Goal: Information Seeking & Learning: Learn about a topic

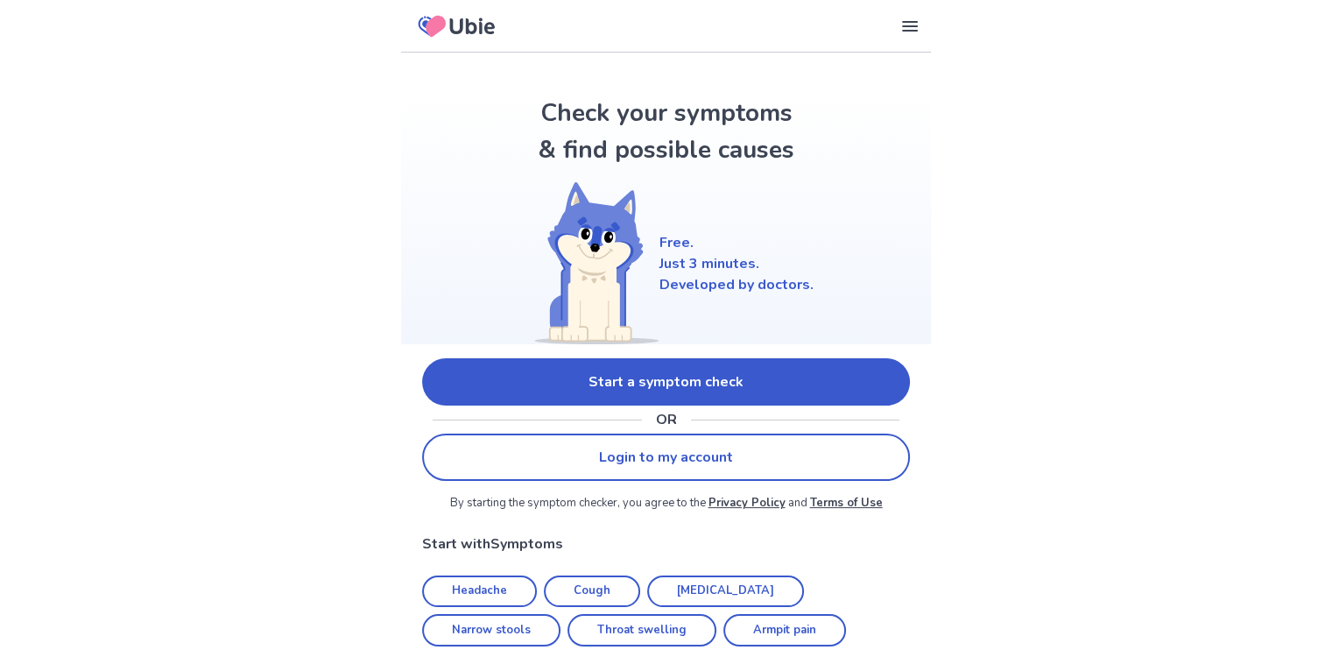
click at [630, 388] on link "Start a symptom check" at bounding box center [666, 381] width 488 height 47
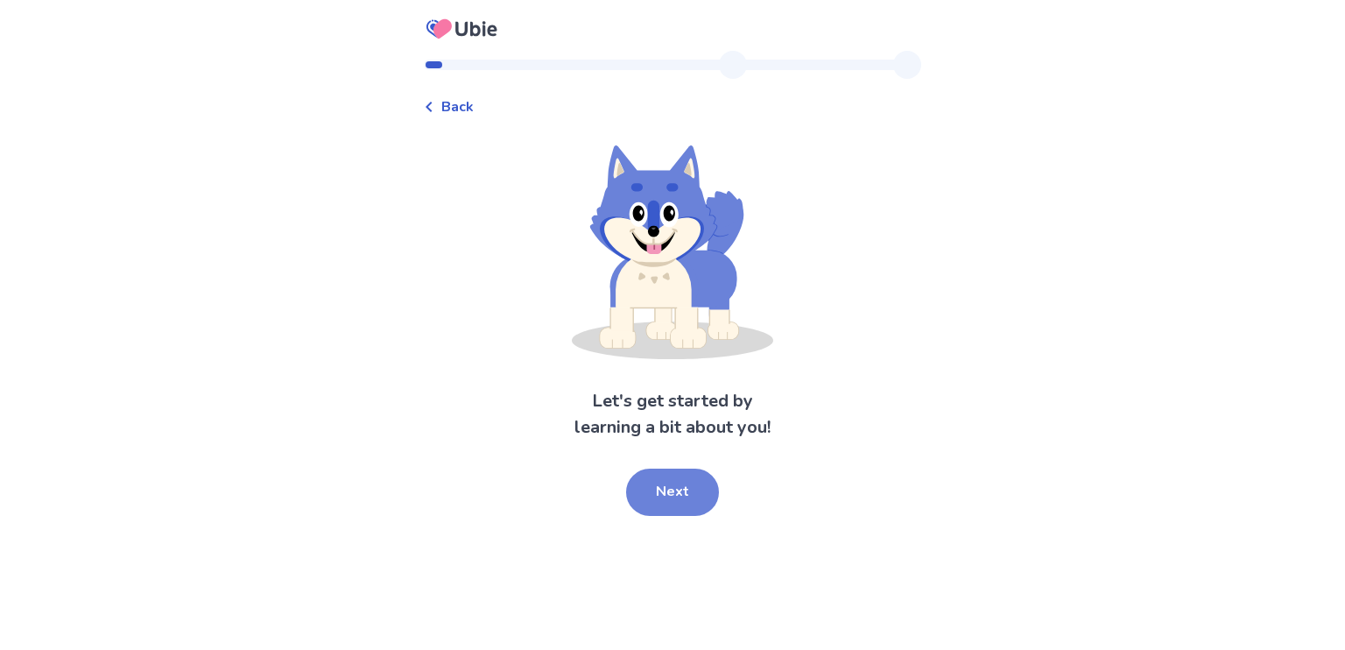
click at [672, 492] on button "Next" at bounding box center [672, 491] width 93 height 47
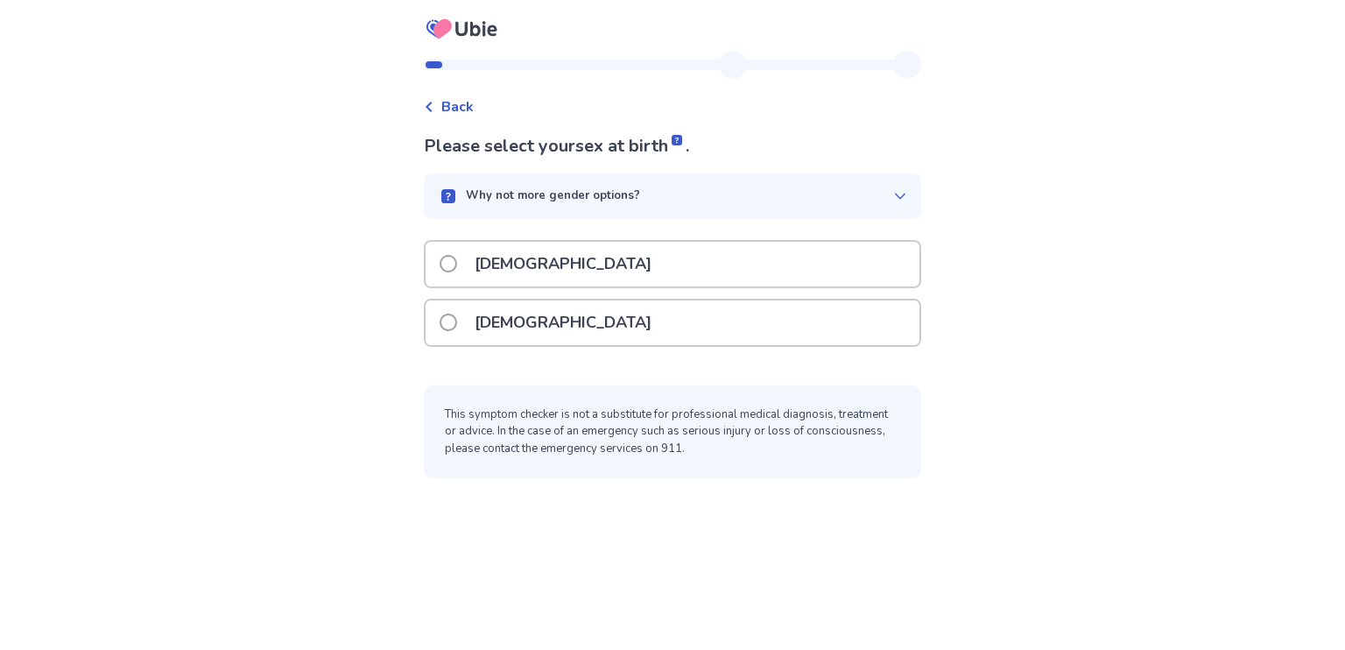
click at [452, 263] on span at bounding box center [449, 264] width 18 height 18
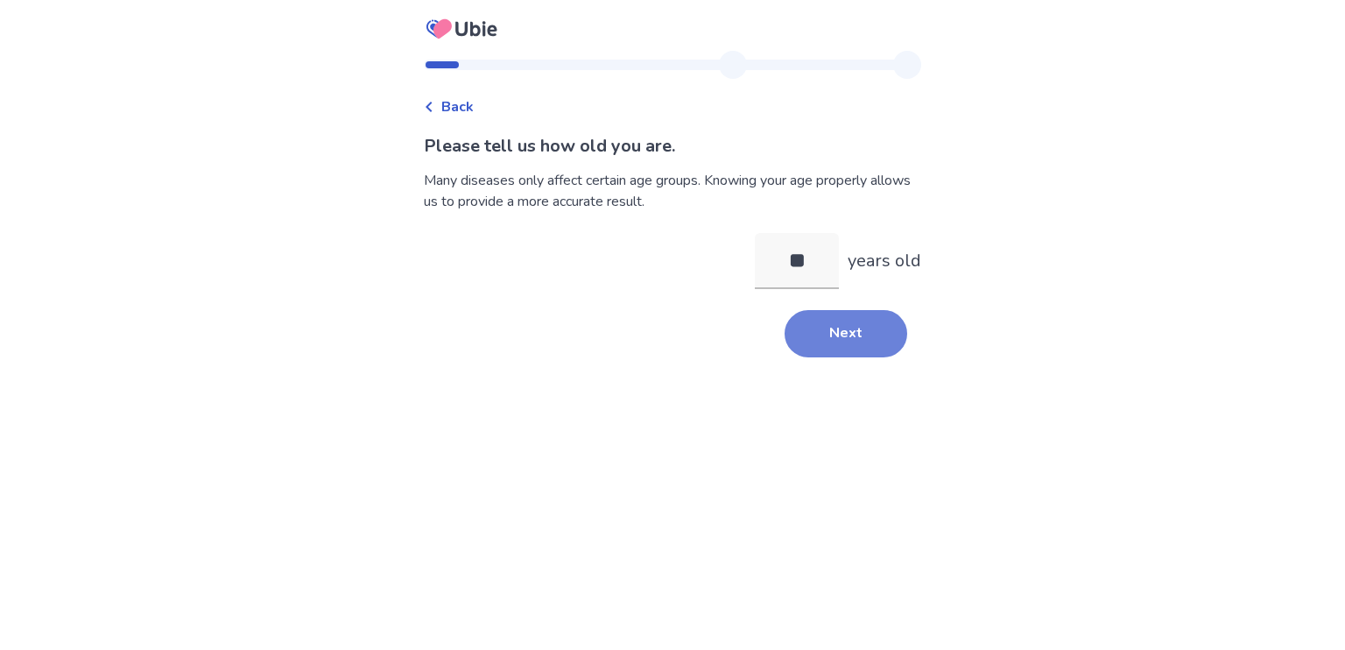
type input "**"
click at [833, 322] on button "Next" at bounding box center [846, 333] width 123 height 47
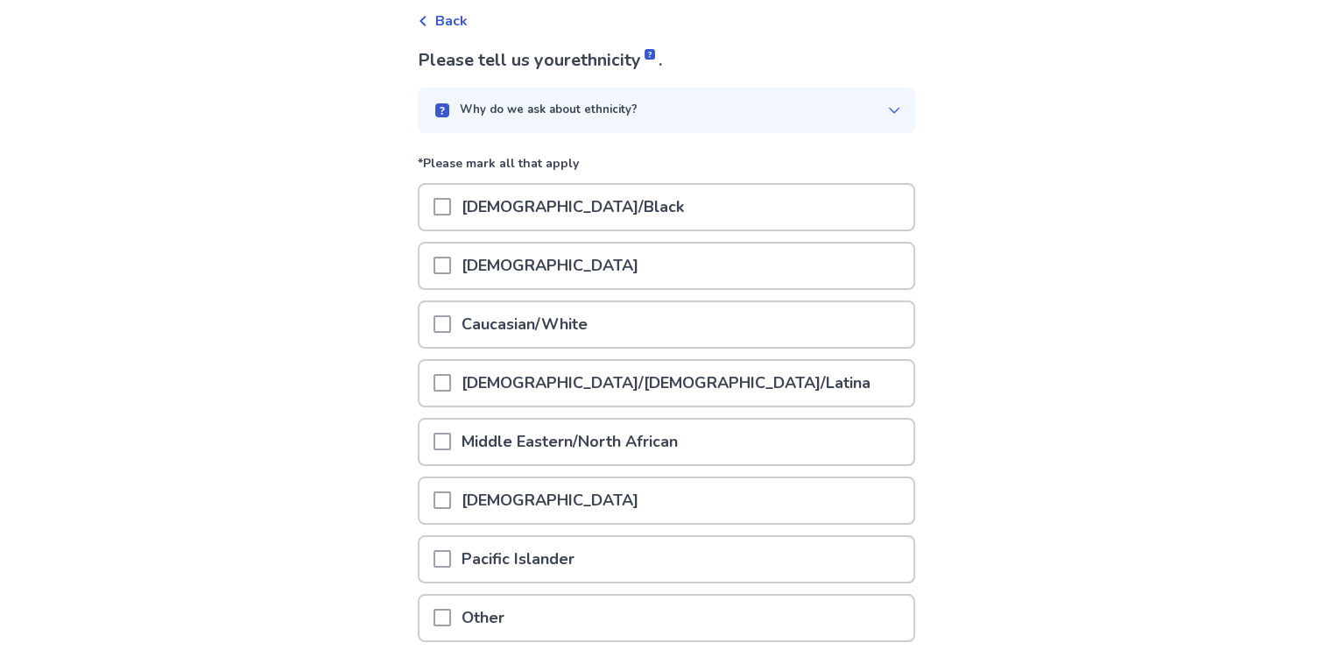
scroll to position [95, 0]
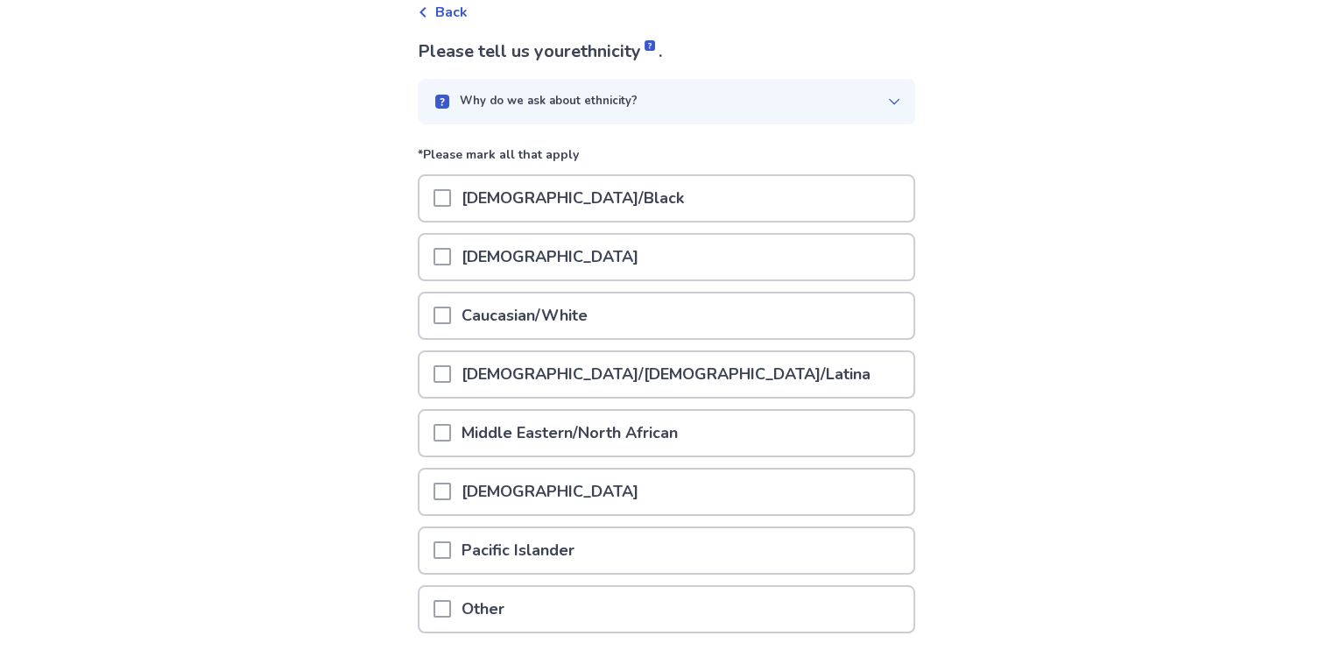
click at [449, 313] on span at bounding box center [442, 315] width 18 height 18
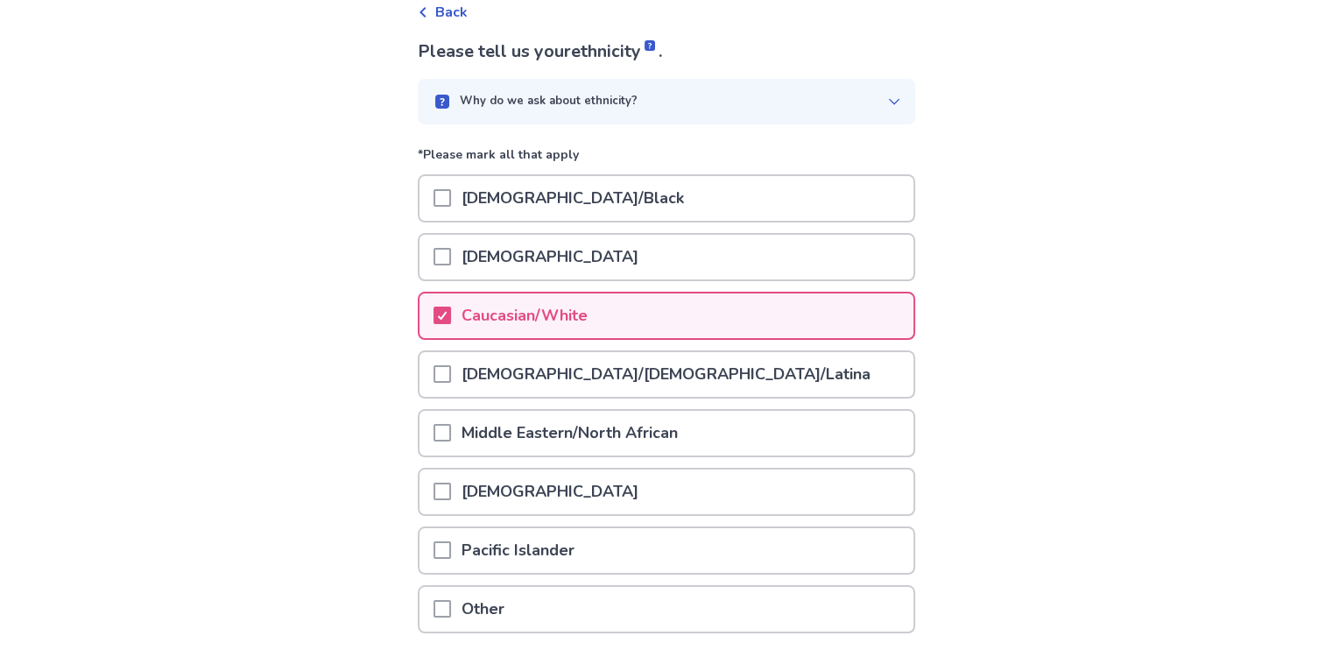
scroll to position [228, 0]
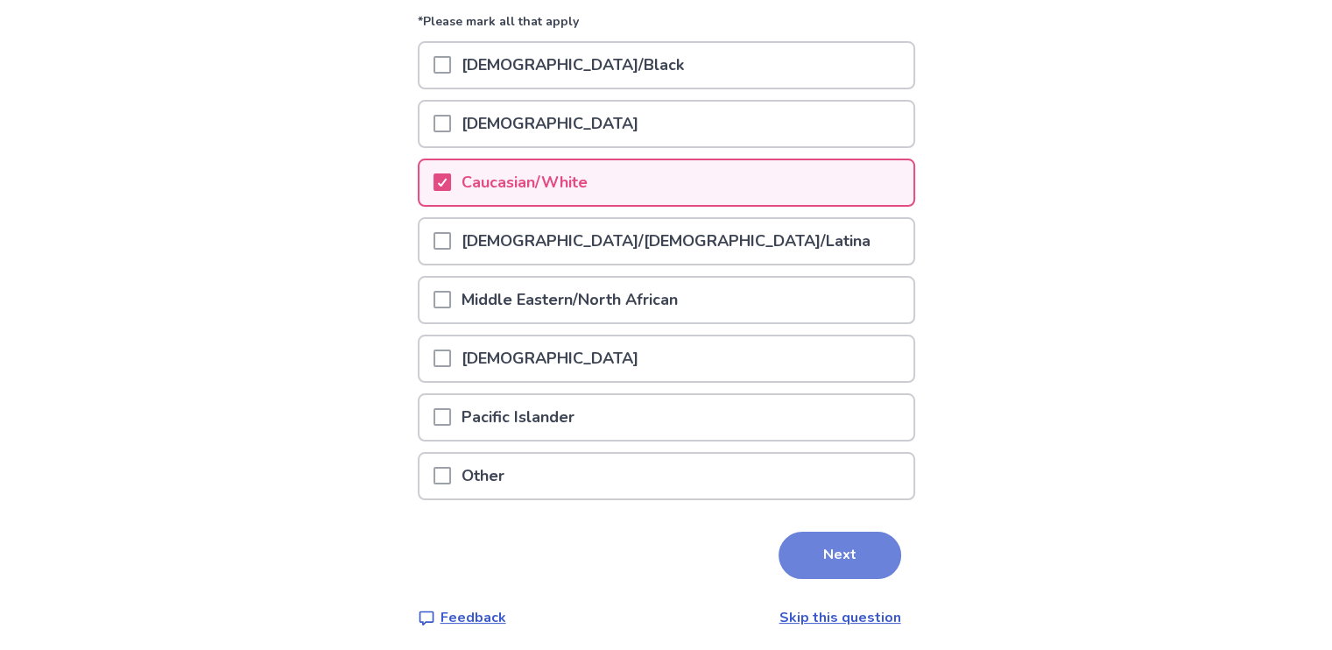
click at [799, 545] on button "Next" at bounding box center [839, 555] width 123 height 47
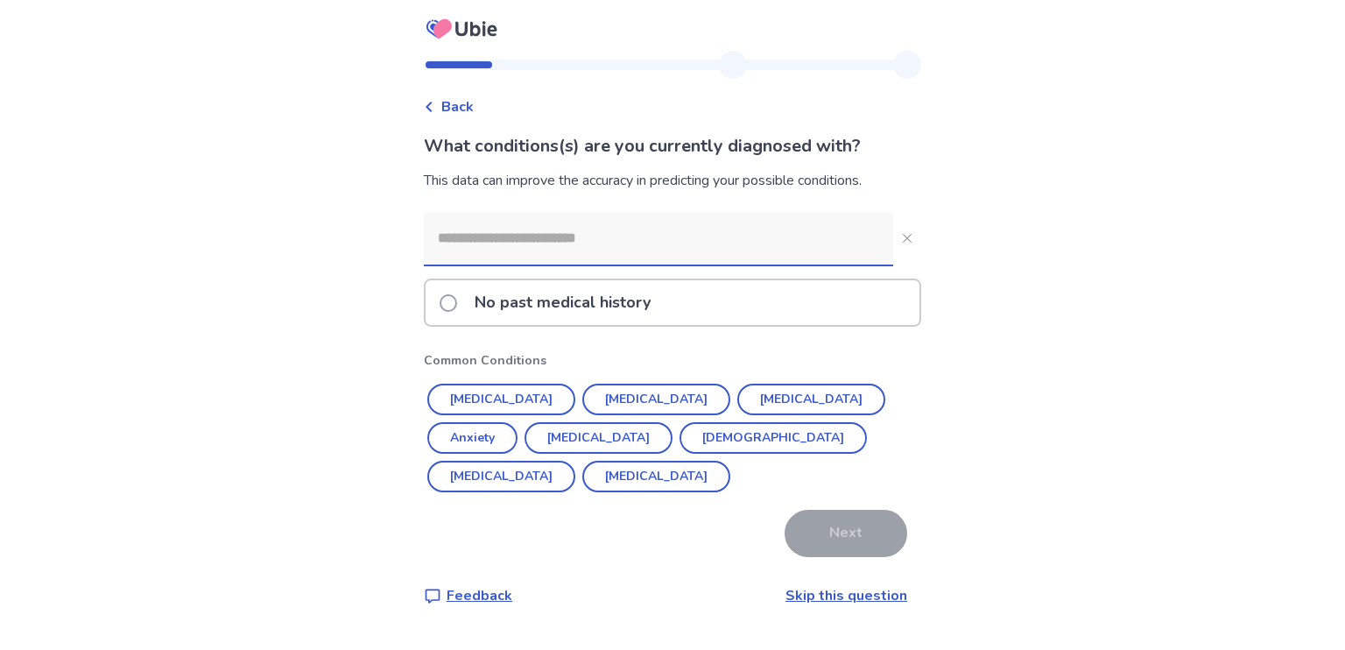
click at [455, 301] on span at bounding box center [449, 303] width 18 height 18
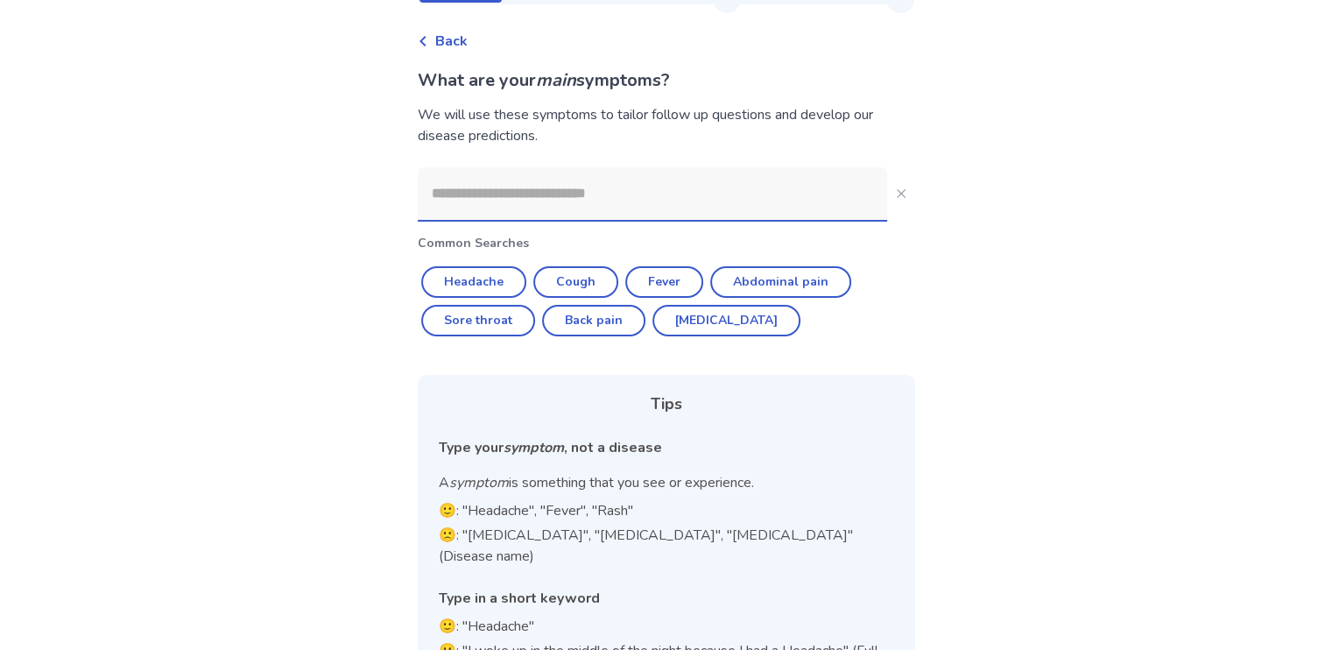
scroll to position [116, 0]
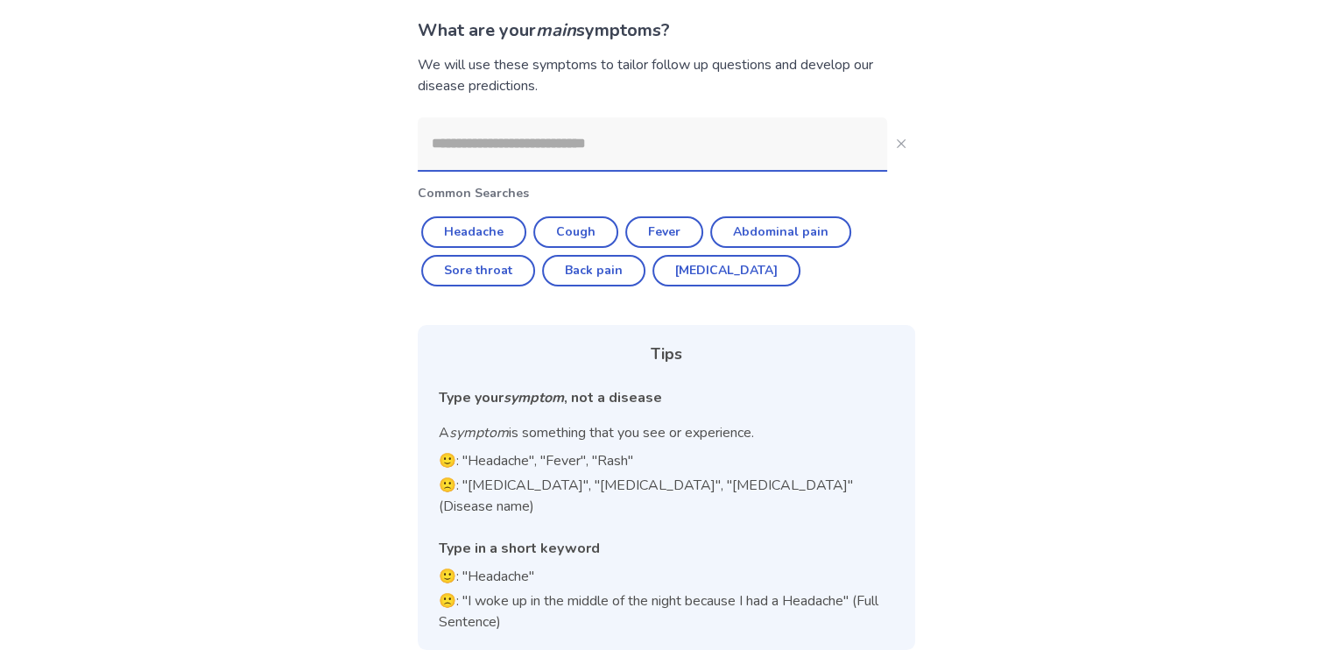
click at [495, 145] on input at bounding box center [652, 143] width 469 height 53
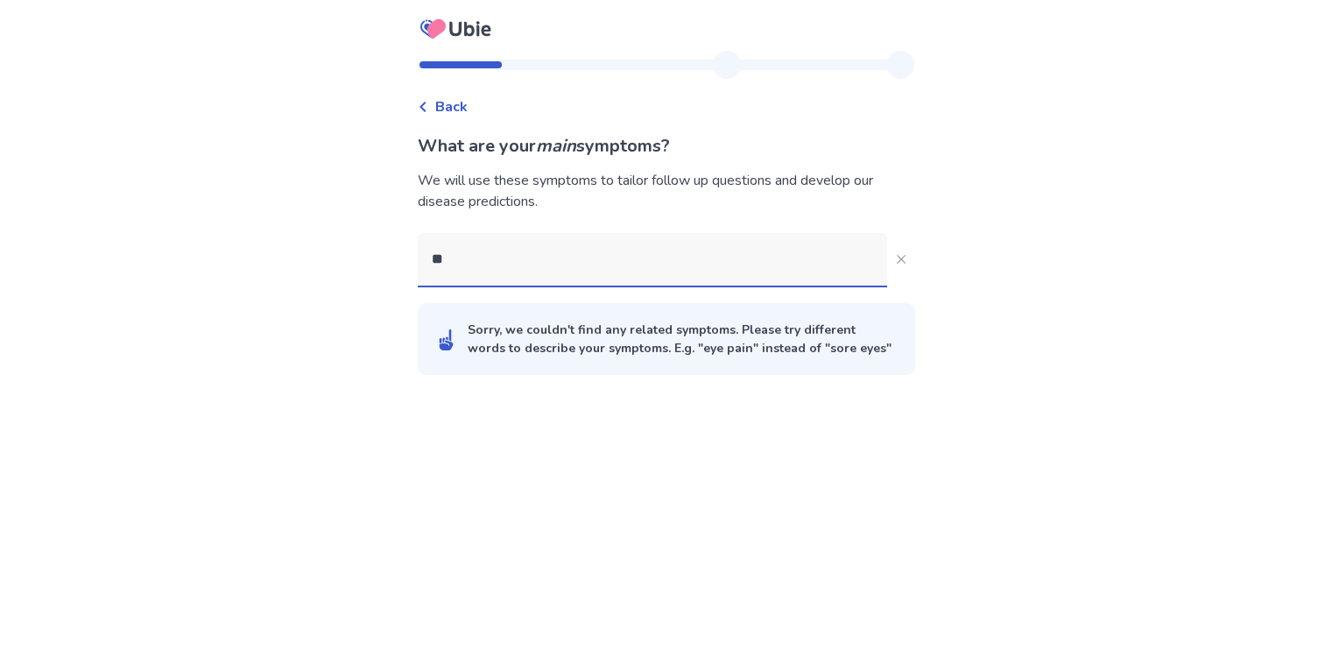
scroll to position [0, 0]
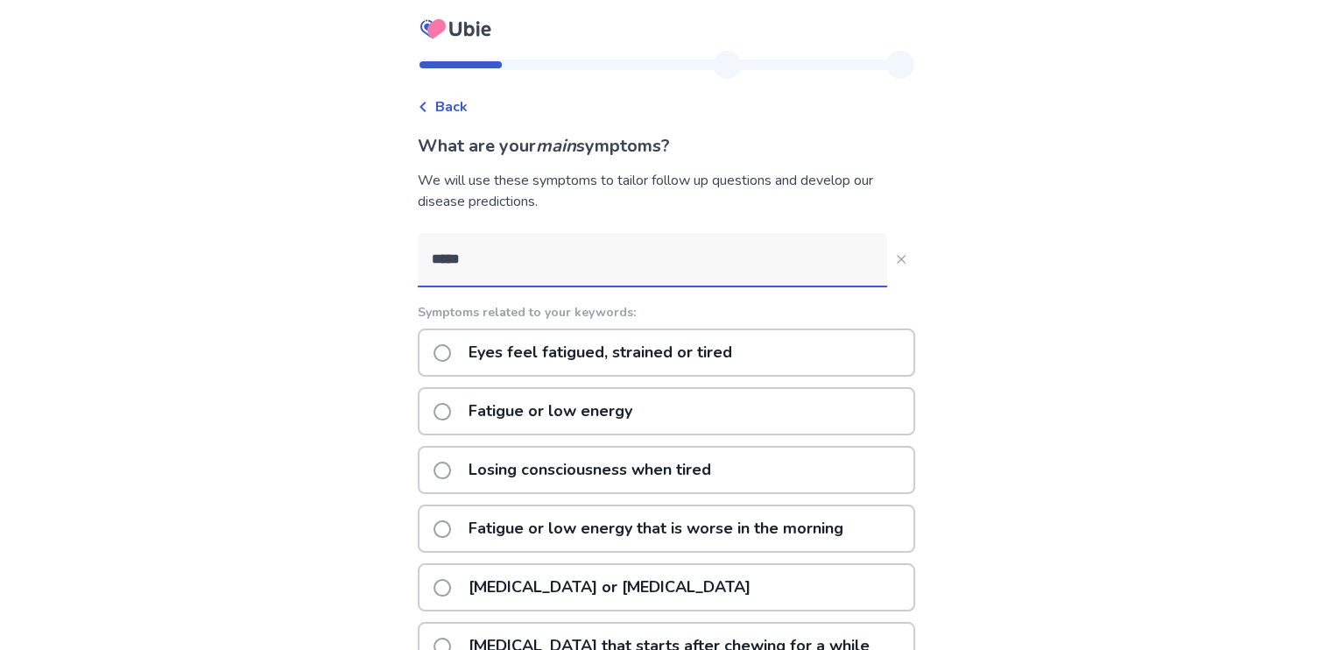
type input "*****"
click at [449, 411] on span at bounding box center [442, 412] width 18 height 18
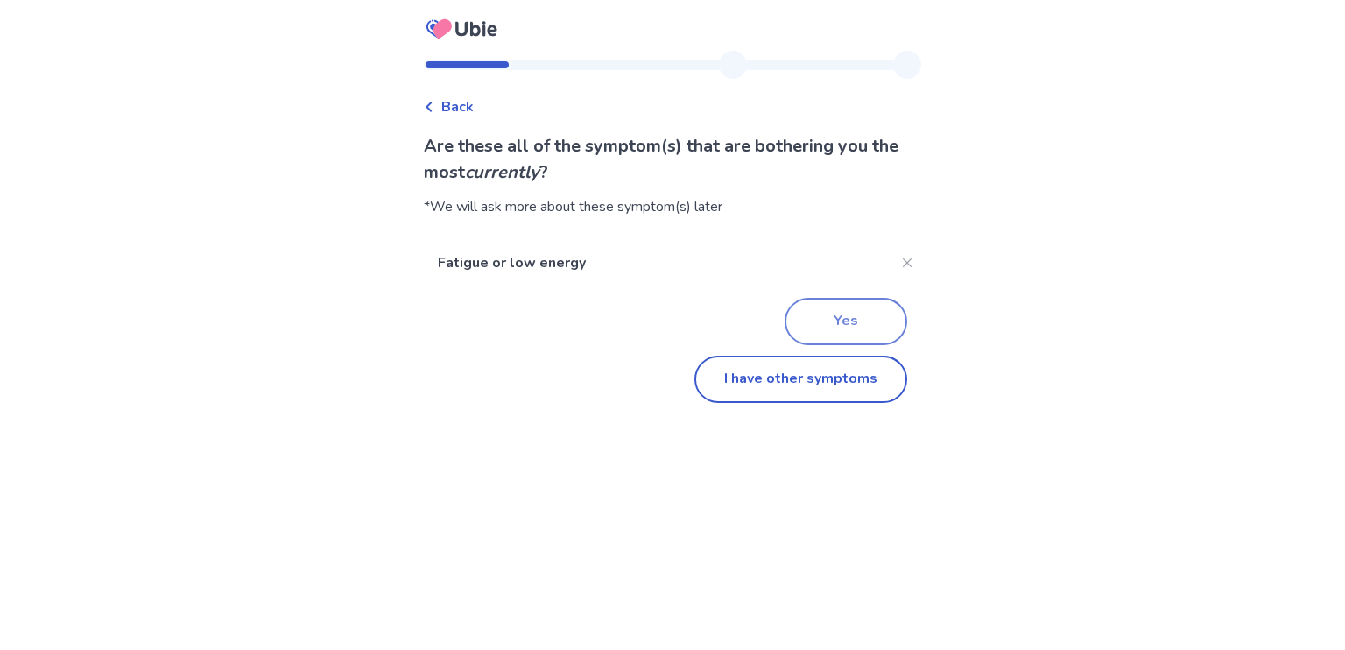
click at [832, 309] on button "Yes" at bounding box center [846, 321] width 123 height 47
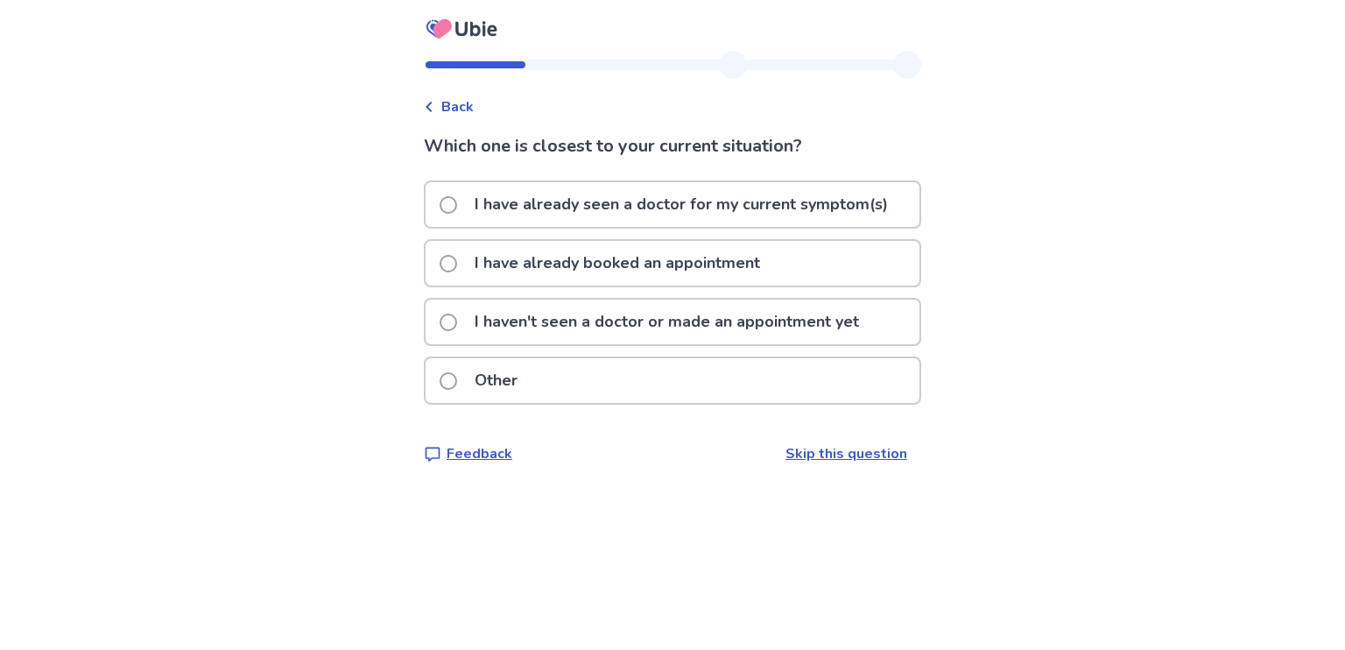
click at [457, 318] on span at bounding box center [449, 322] width 18 height 18
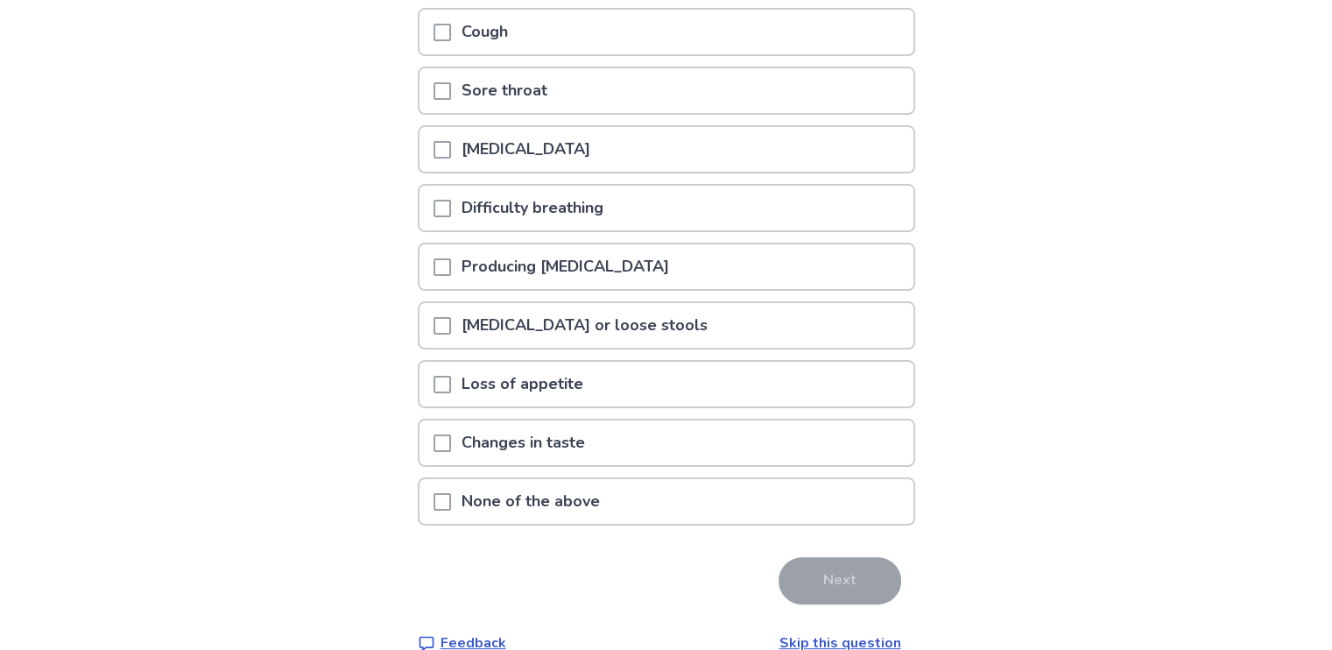
scroll to position [310, 0]
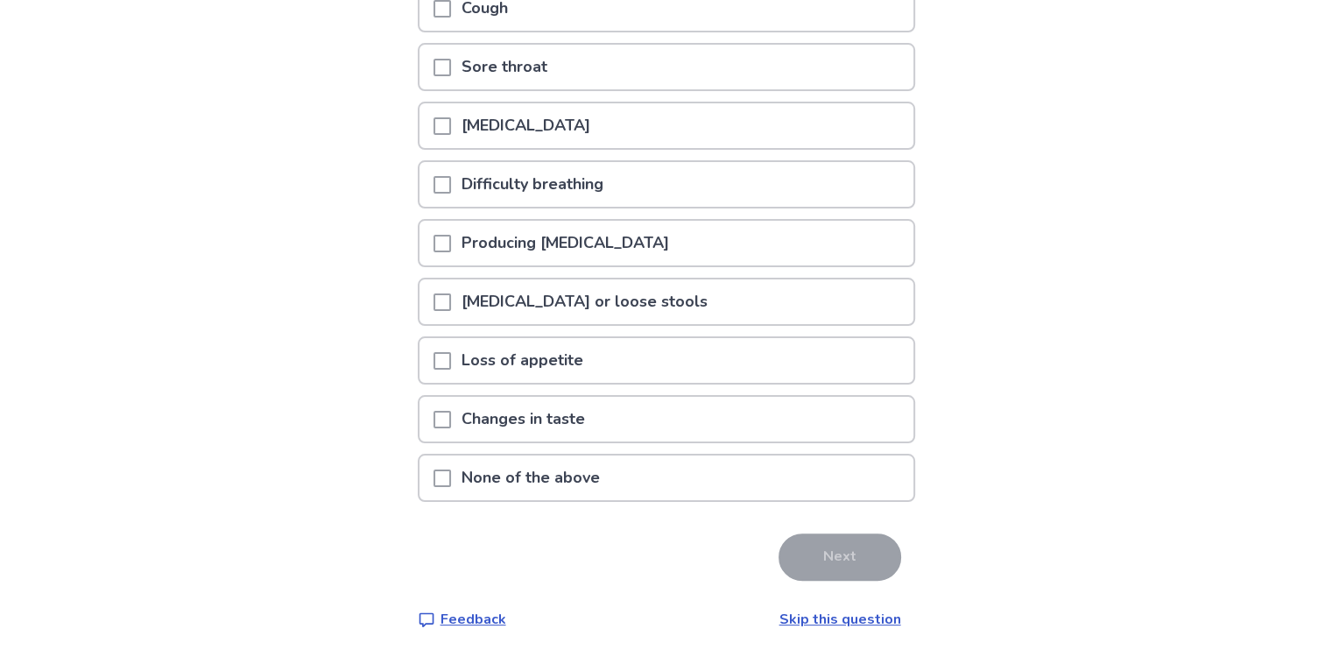
click at [450, 469] on span at bounding box center [442, 478] width 18 height 18
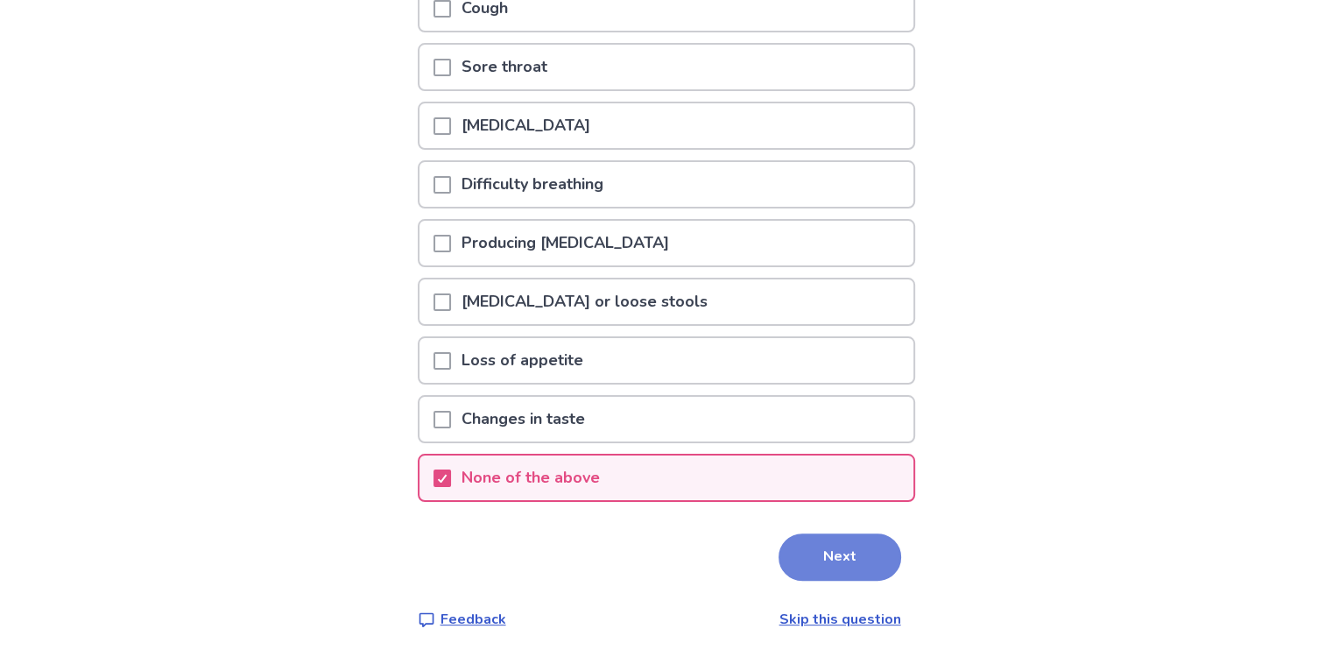
click at [806, 549] on button "Next" at bounding box center [839, 556] width 123 height 47
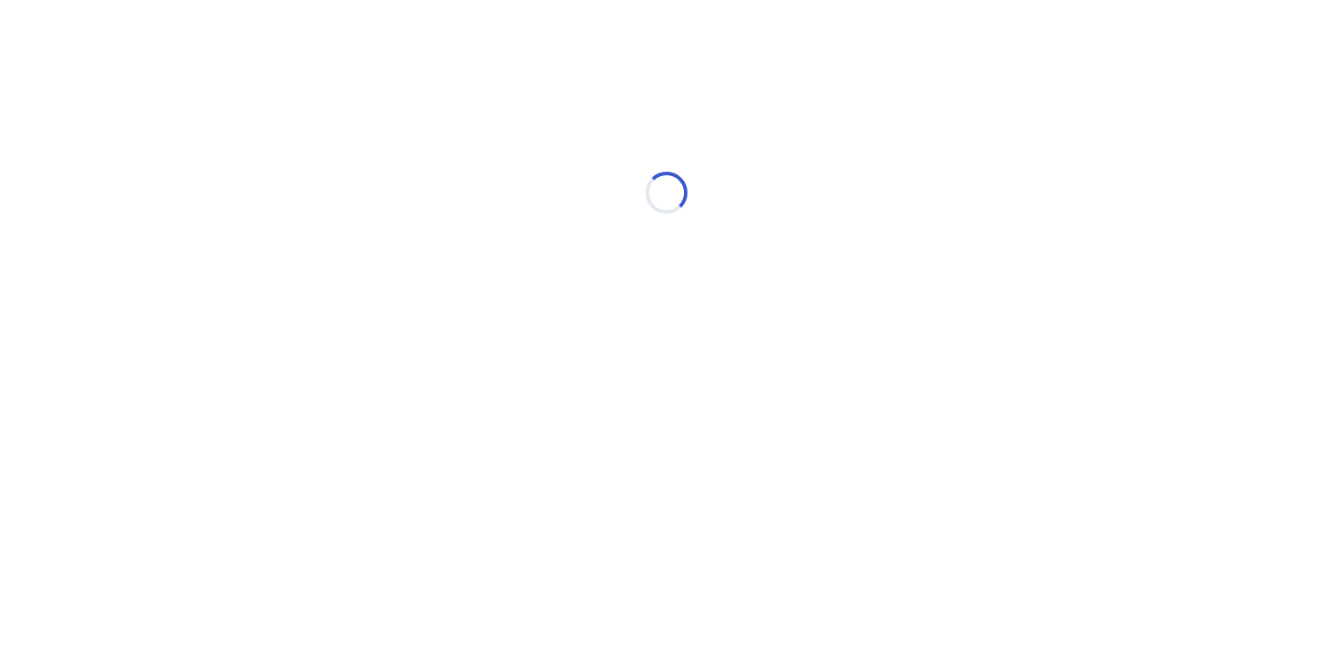
scroll to position [0, 0]
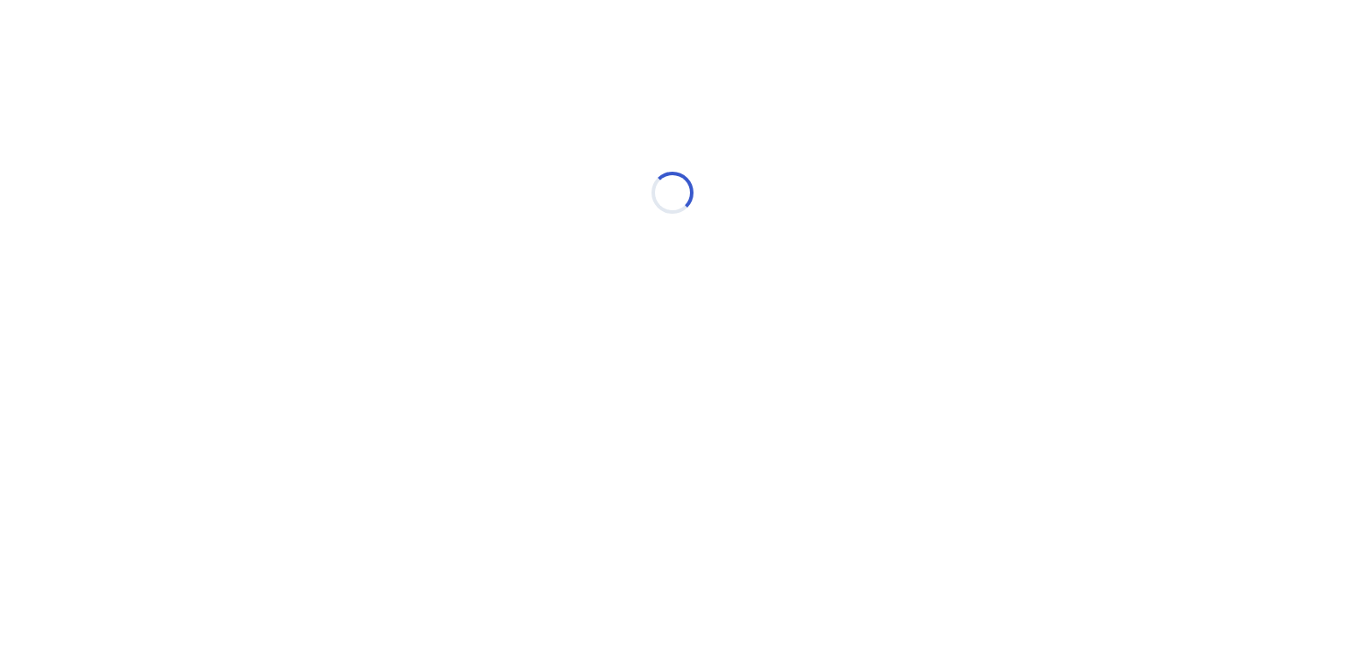
select select "*"
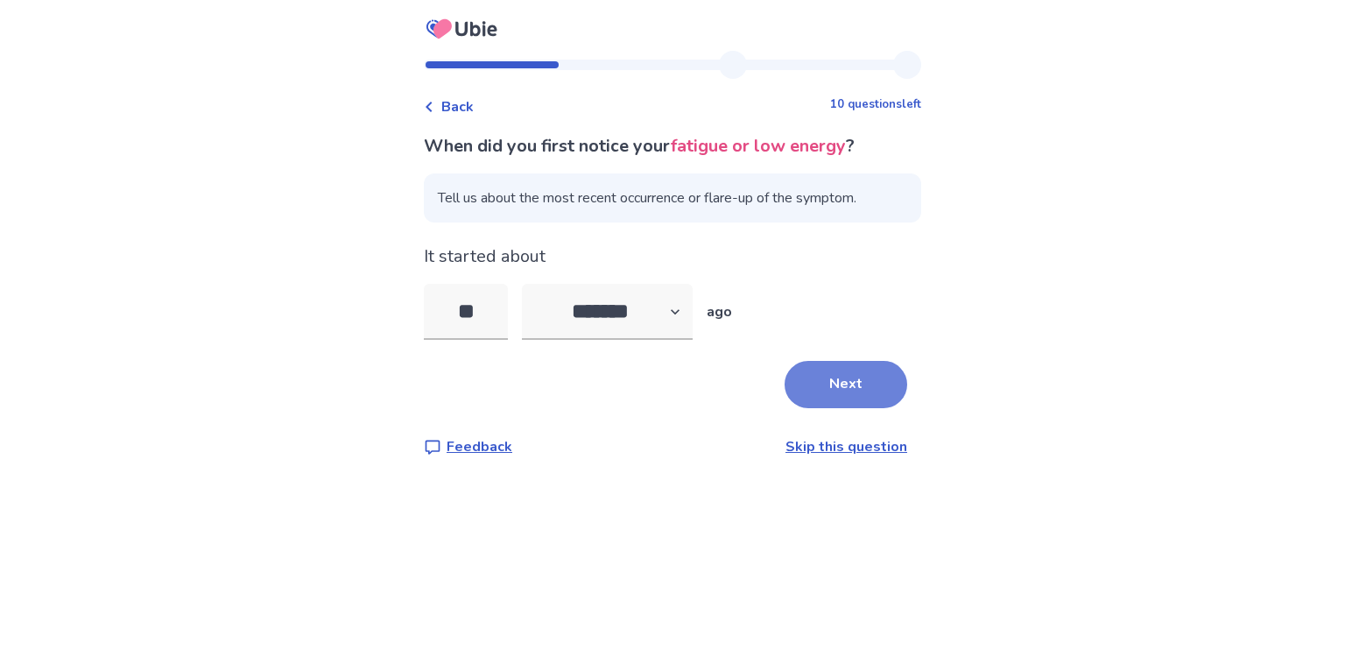
type input "**"
click at [851, 401] on button "Next" at bounding box center [846, 384] width 123 height 47
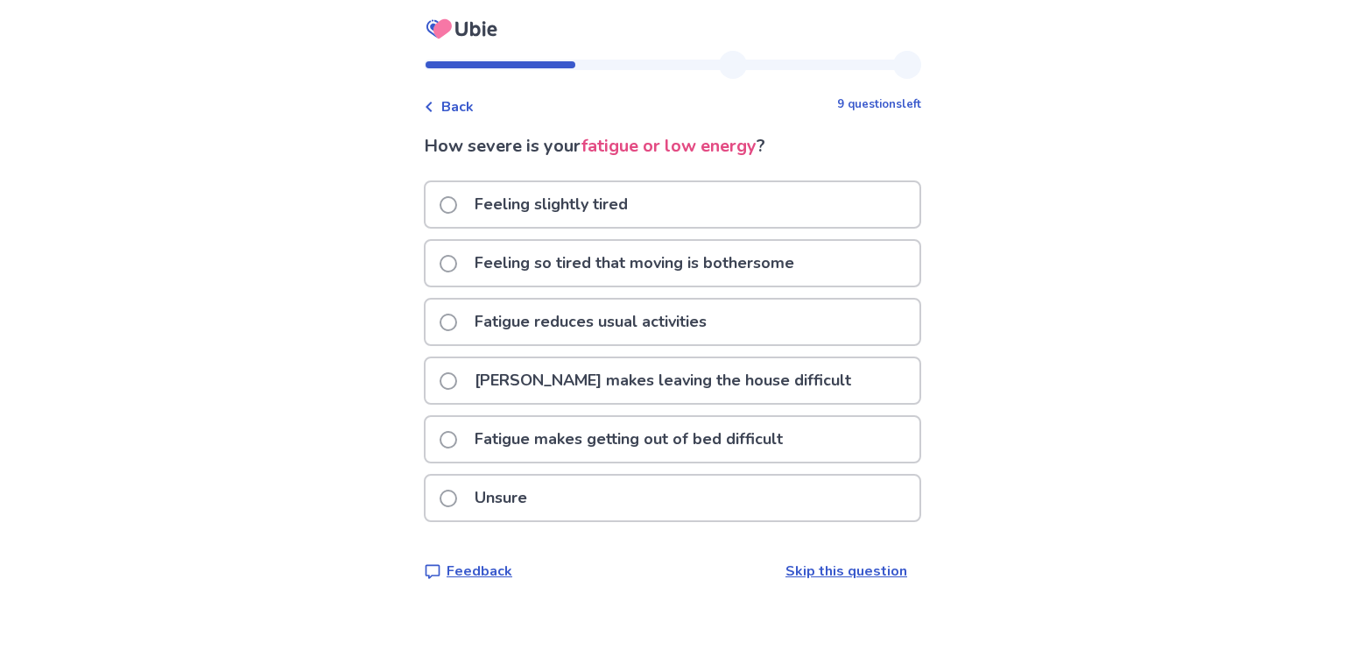
click at [454, 321] on span at bounding box center [449, 322] width 18 height 18
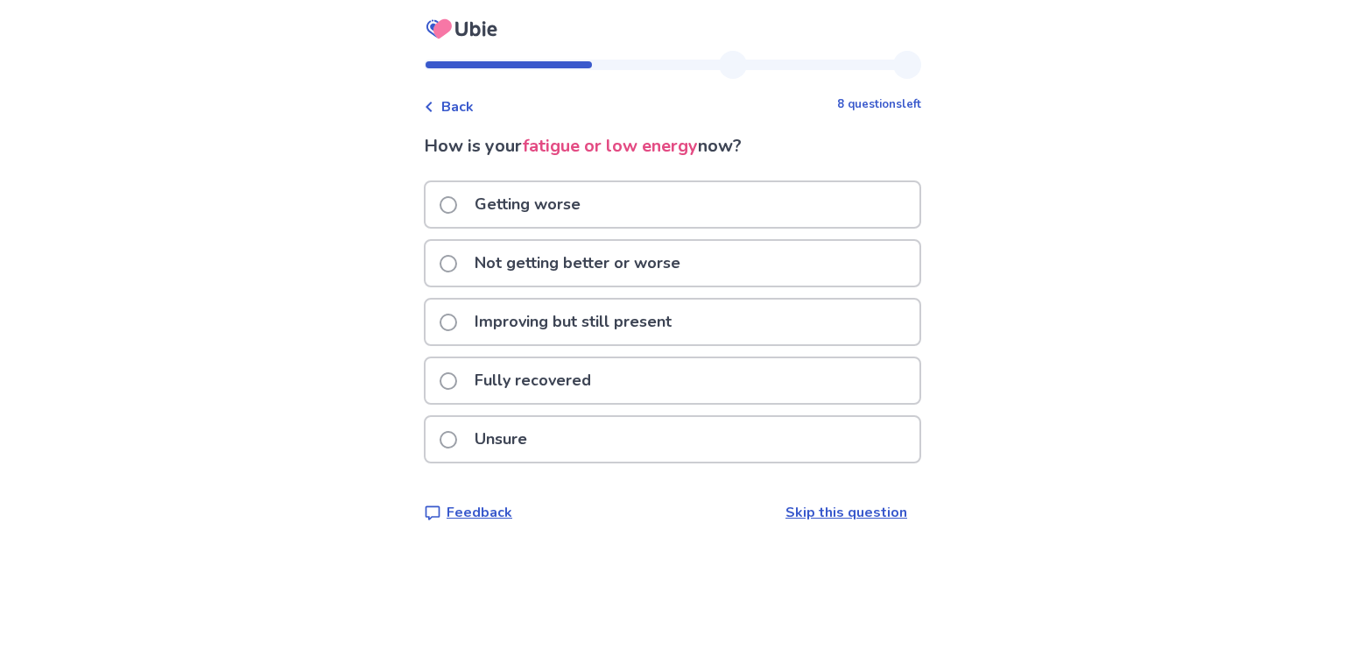
click at [457, 263] on span at bounding box center [449, 264] width 18 height 18
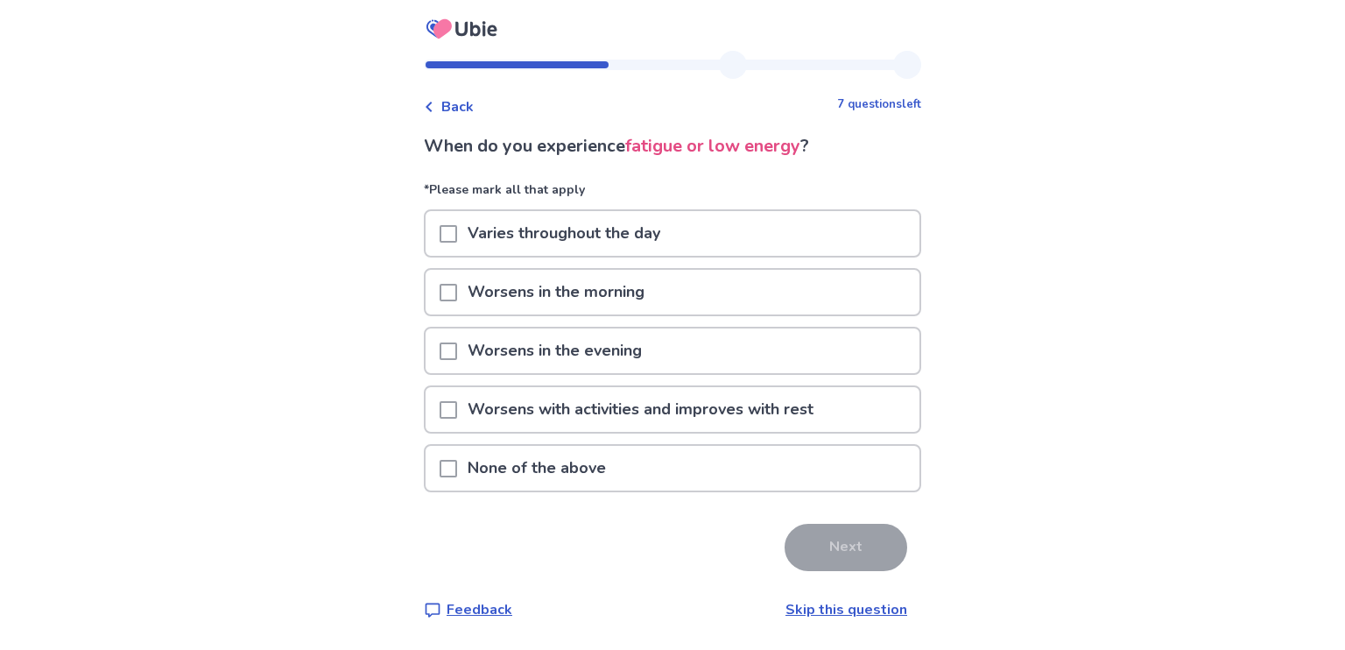
click at [455, 234] on span at bounding box center [449, 234] width 18 height 18
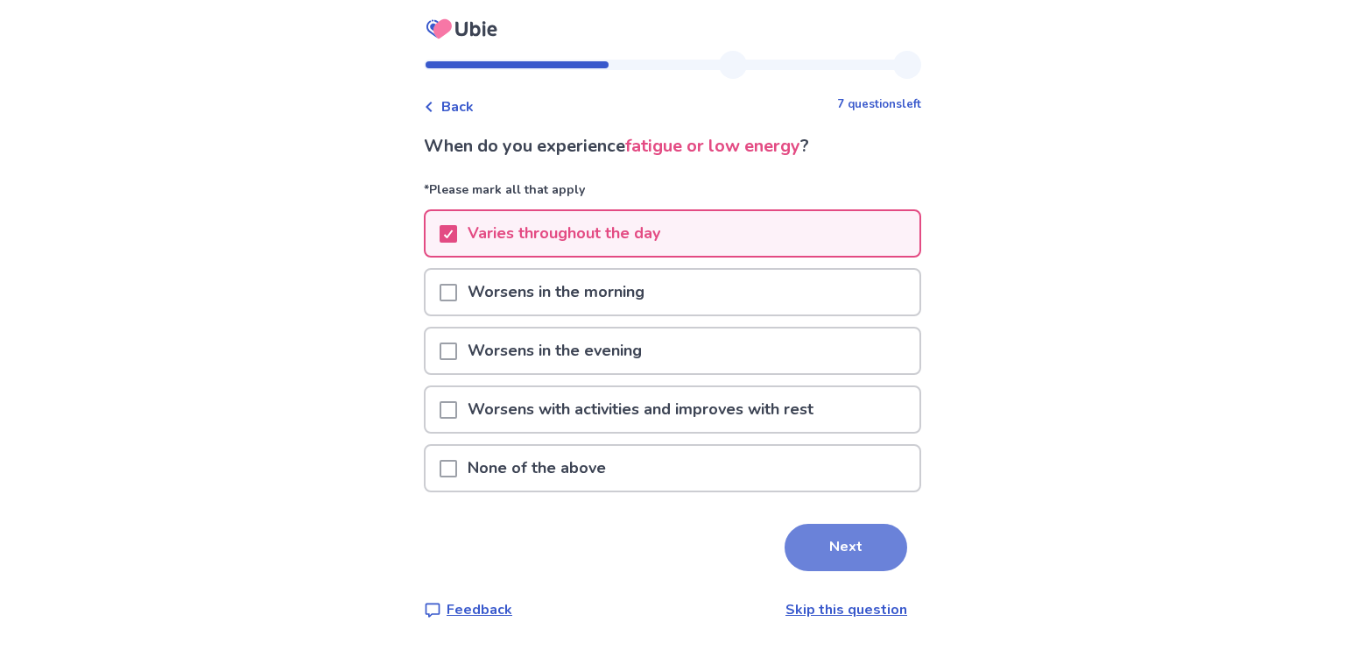
click at [820, 552] on button "Next" at bounding box center [846, 547] width 123 height 47
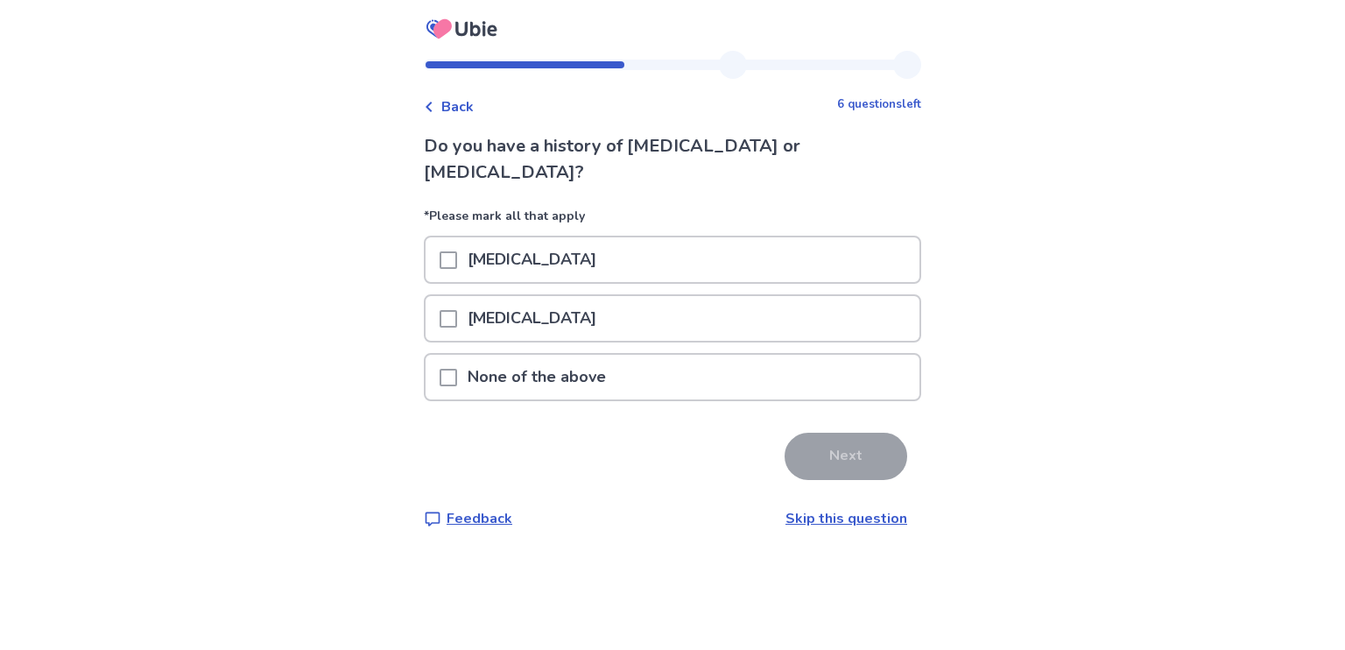
click at [455, 369] on span at bounding box center [449, 378] width 18 height 18
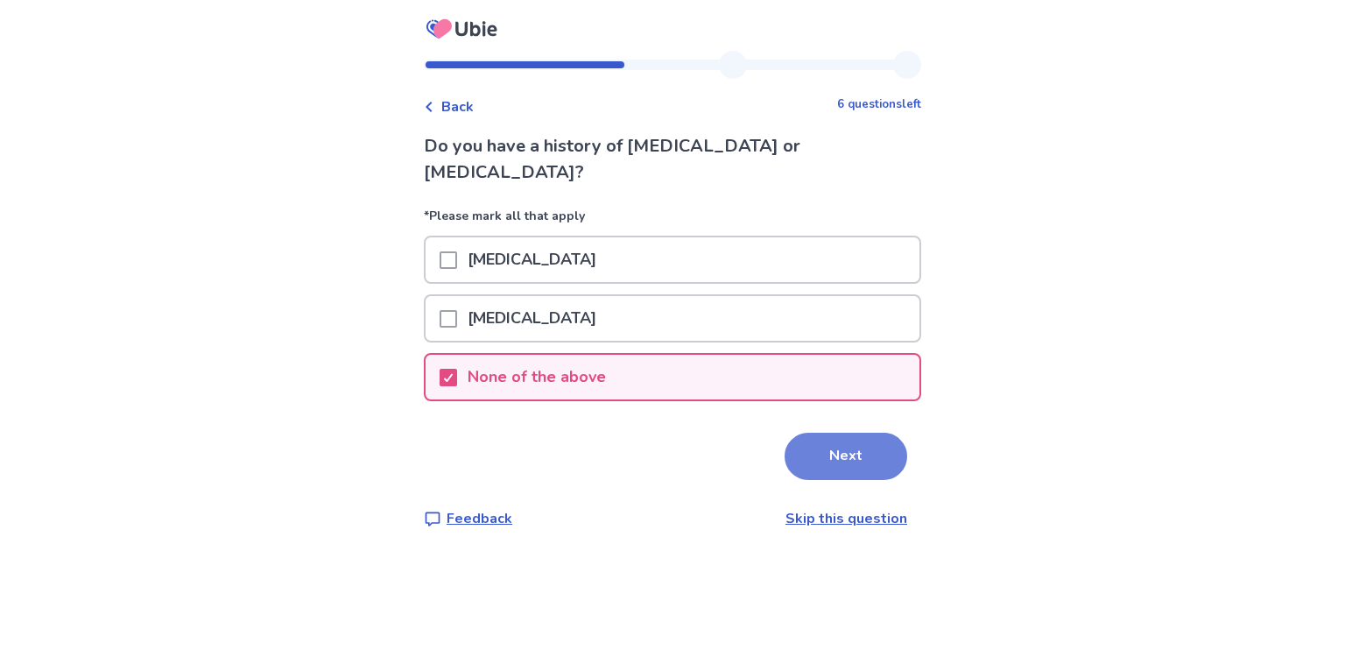
click at [850, 433] on button "Next" at bounding box center [846, 456] width 123 height 47
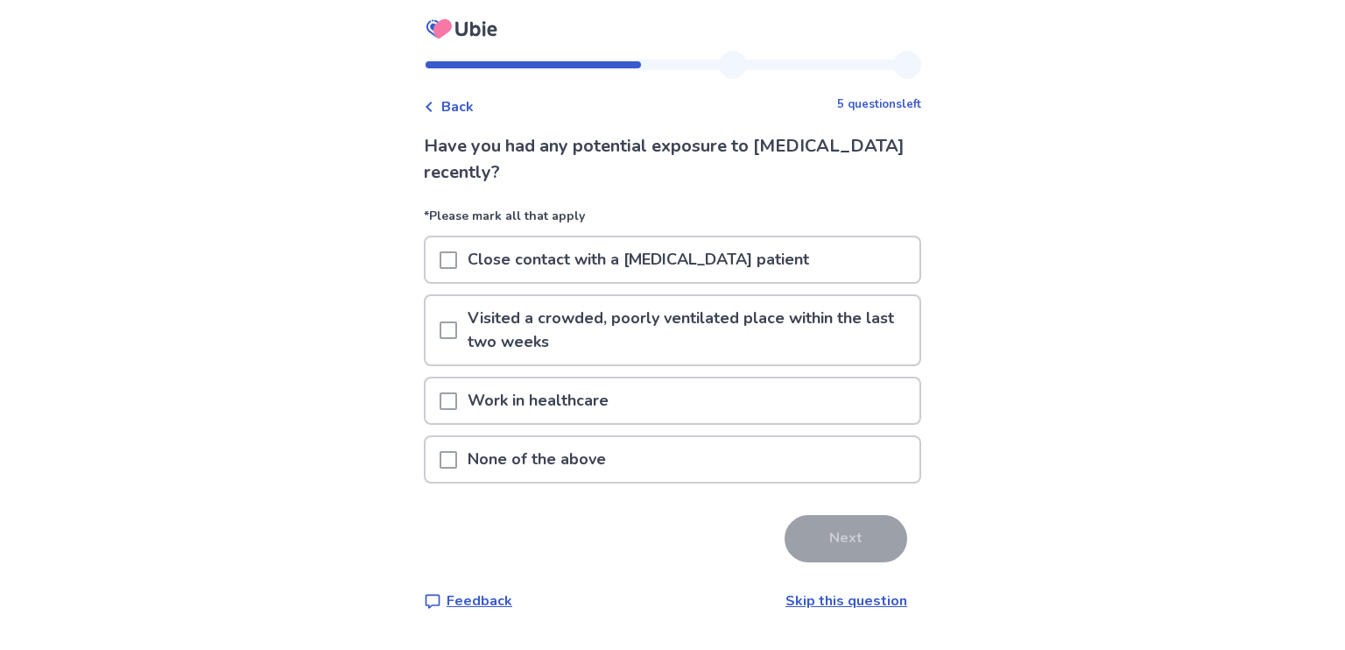
click at [457, 454] on span at bounding box center [449, 460] width 18 height 18
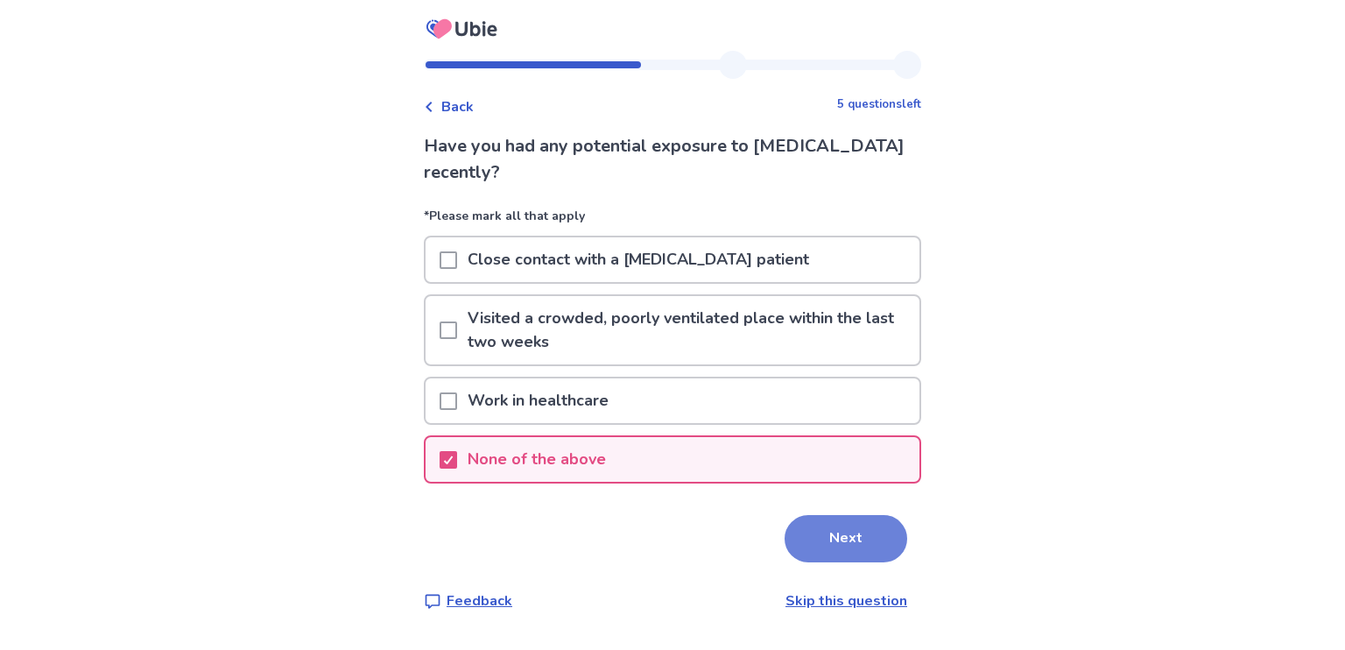
click at [812, 526] on button "Next" at bounding box center [846, 538] width 123 height 47
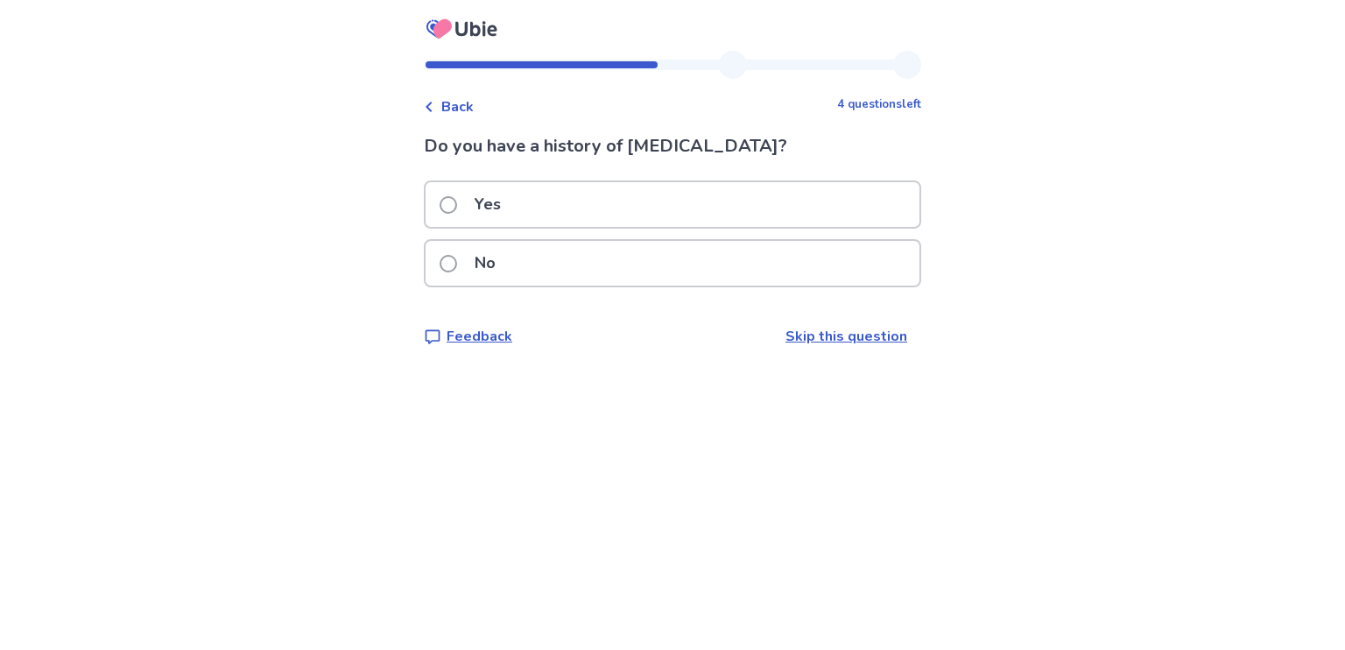
click at [457, 265] on span at bounding box center [449, 264] width 18 height 18
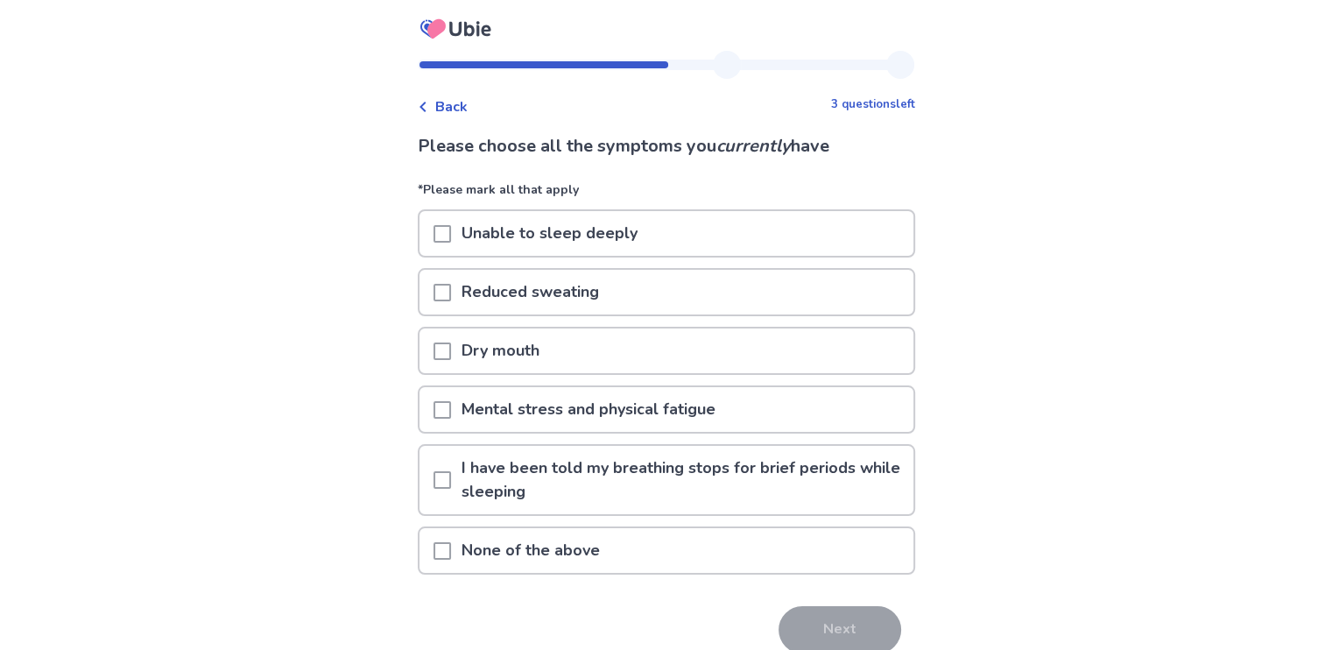
click at [449, 408] on span at bounding box center [442, 410] width 18 height 18
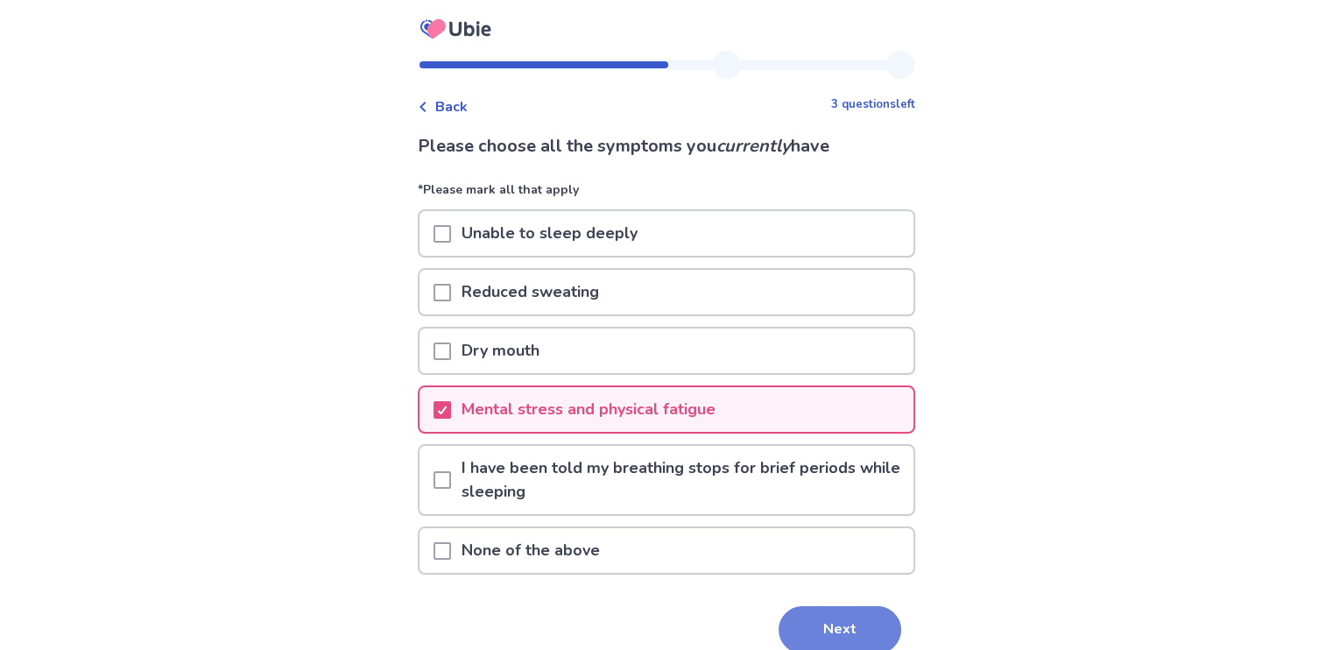
click at [820, 623] on button "Next" at bounding box center [839, 629] width 123 height 47
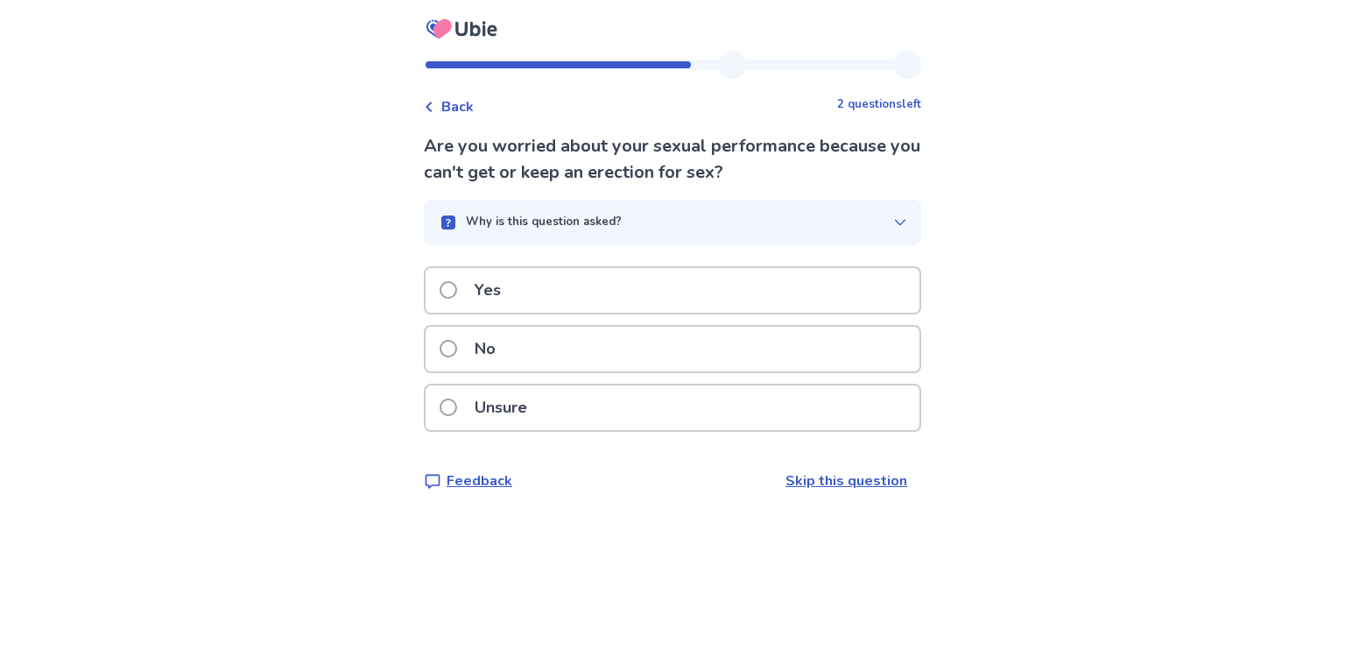
click at [457, 348] on span at bounding box center [449, 349] width 18 height 18
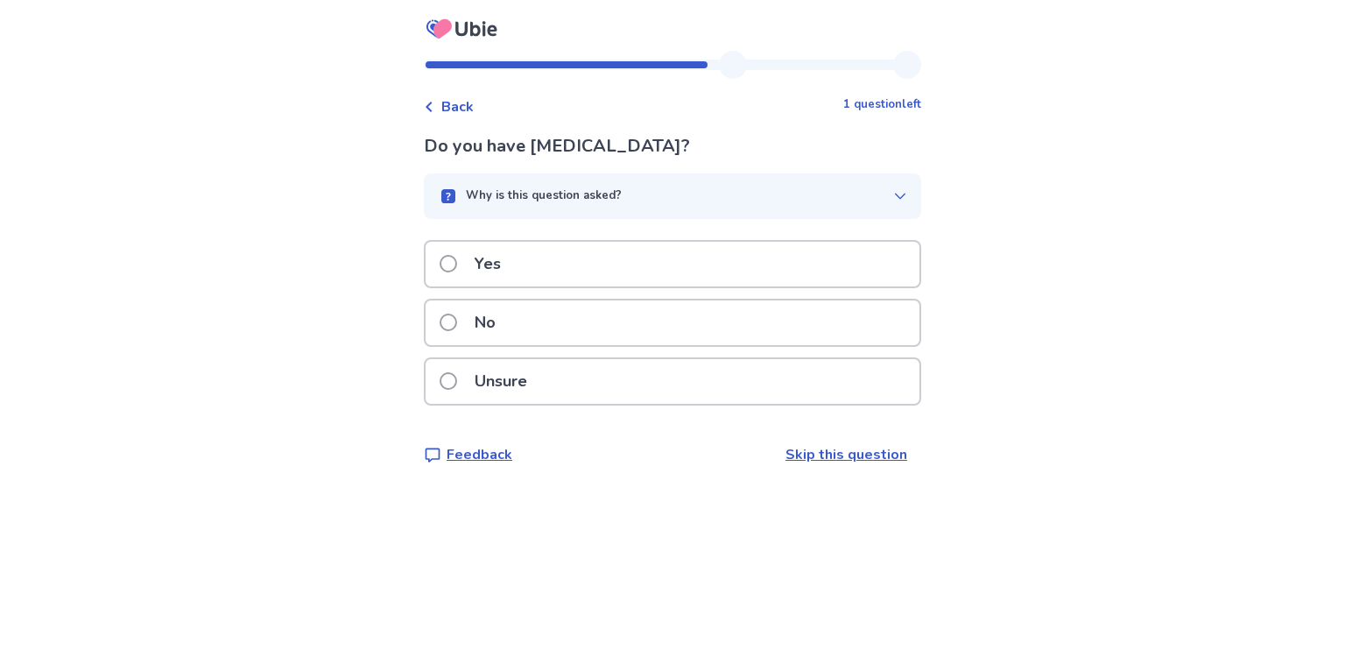
click at [457, 325] on span at bounding box center [449, 322] width 18 height 18
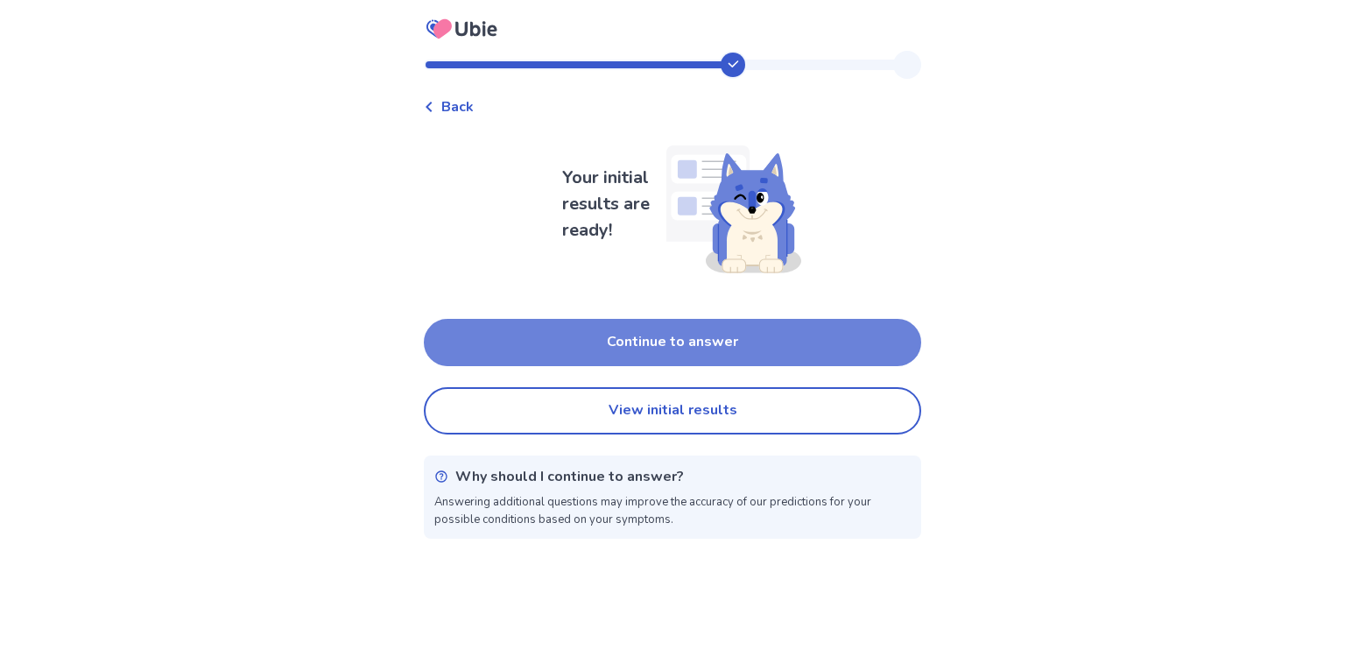
click at [592, 339] on button "Continue to answer" at bounding box center [672, 342] width 497 height 47
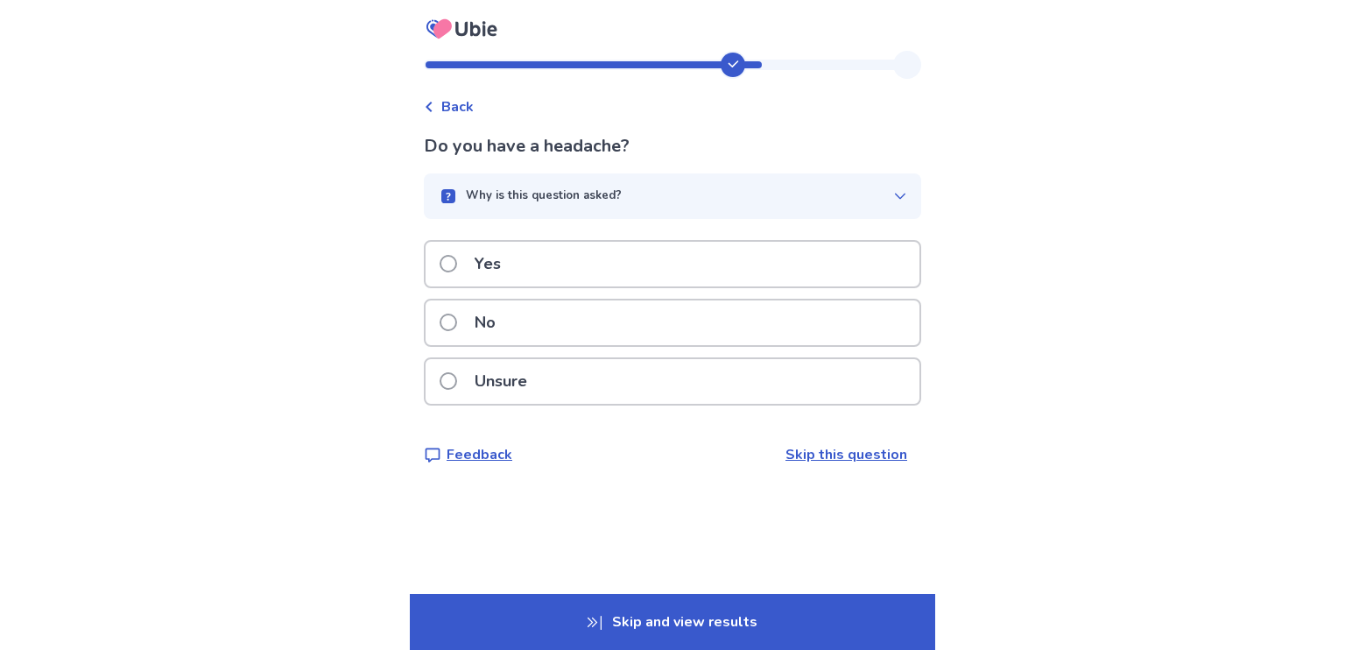
click at [457, 325] on span at bounding box center [449, 322] width 18 height 18
click at [457, 264] on span at bounding box center [449, 264] width 18 height 18
click at [457, 381] on span at bounding box center [449, 381] width 18 height 18
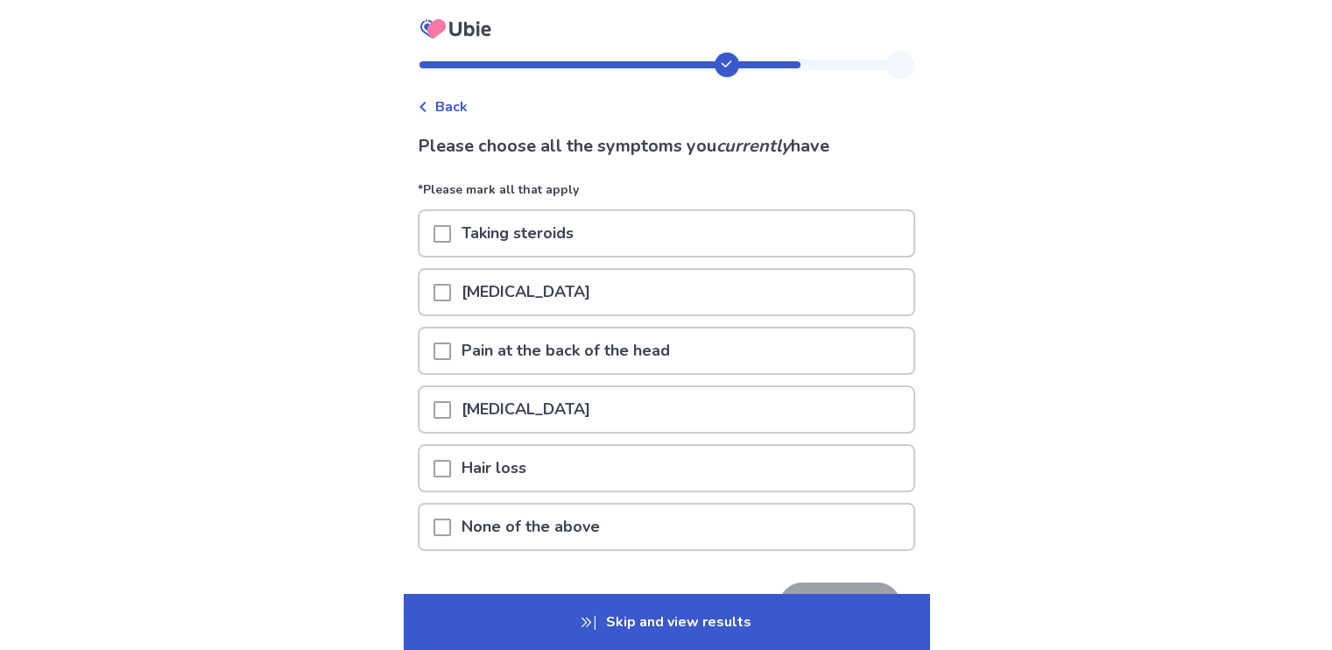
click at [450, 525] on span at bounding box center [442, 527] width 18 height 18
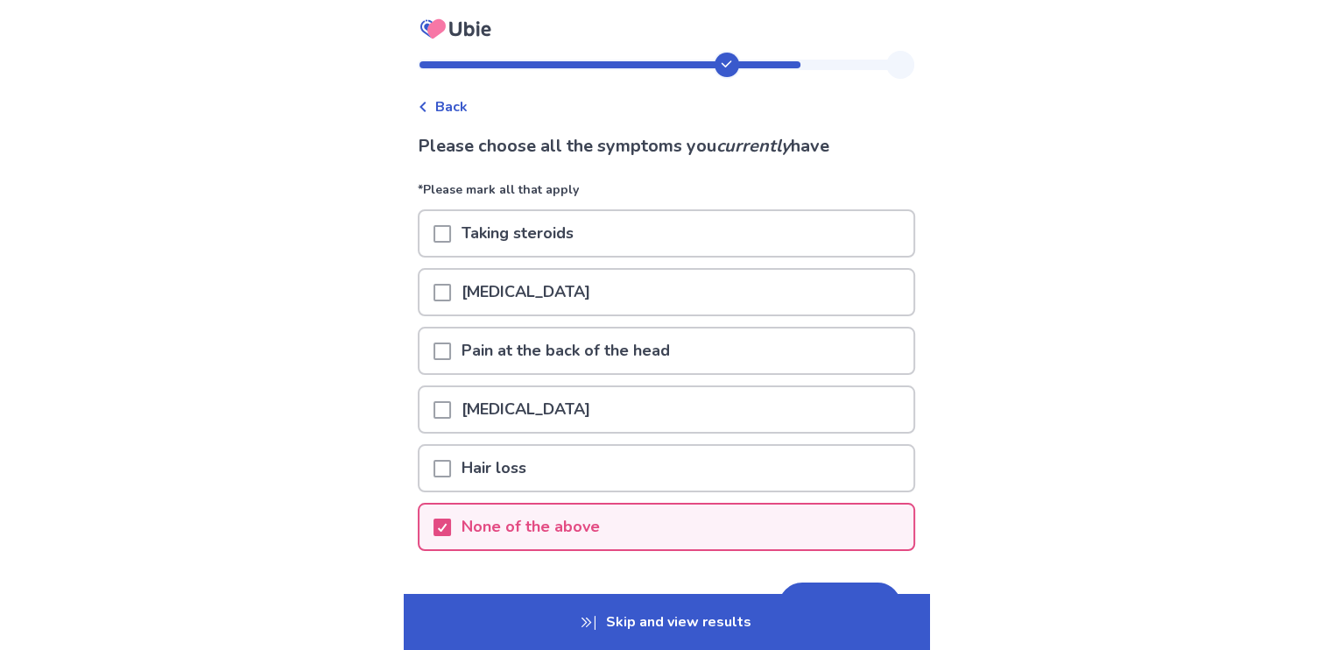
scroll to position [109, 0]
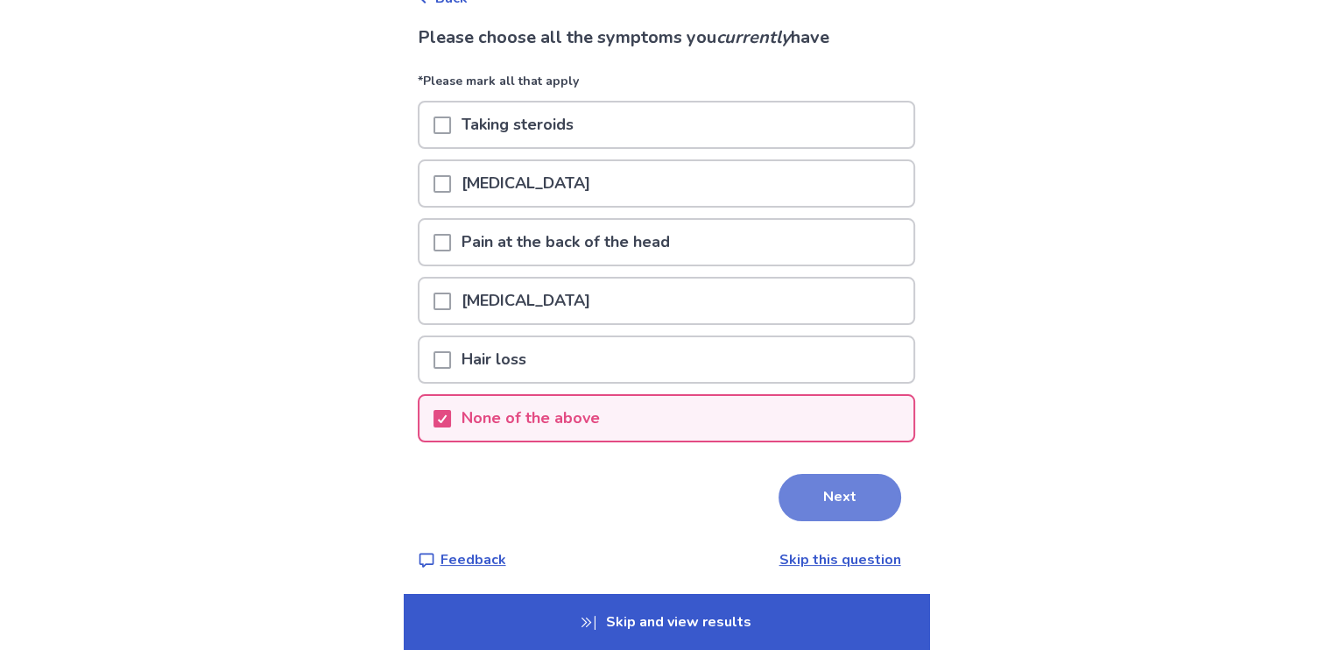
click at [833, 494] on button "Next" at bounding box center [839, 497] width 123 height 47
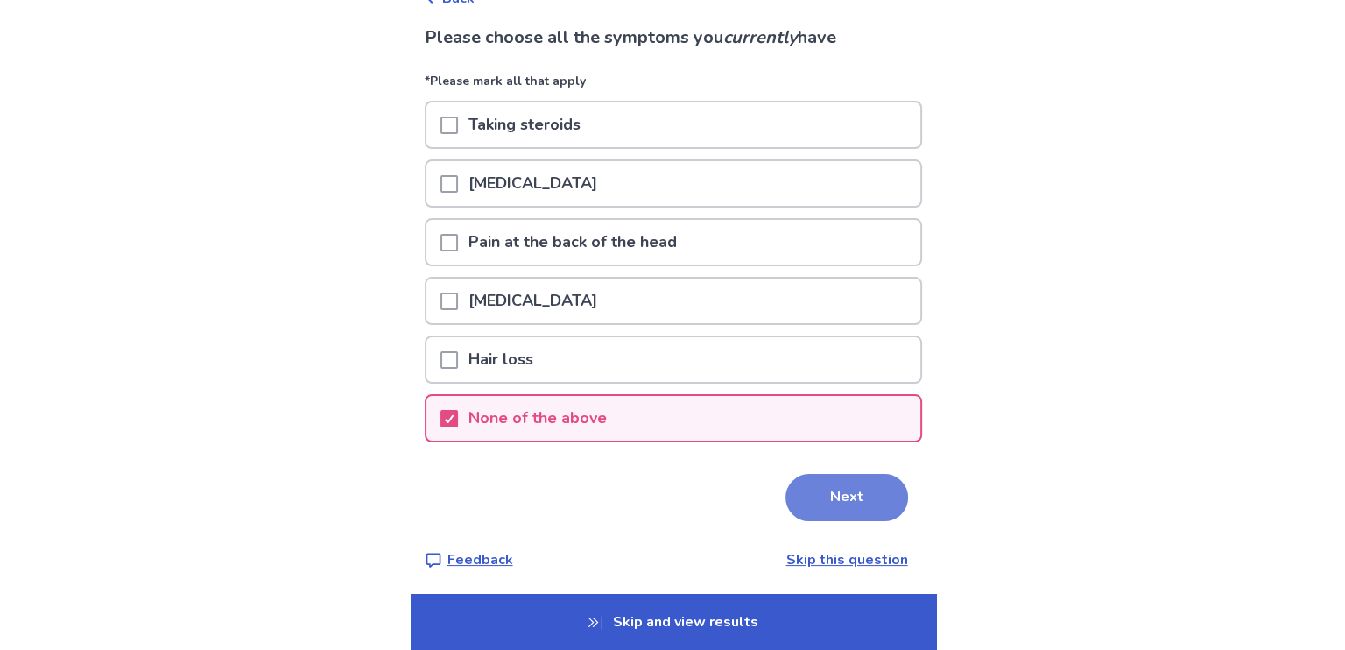
scroll to position [0, 0]
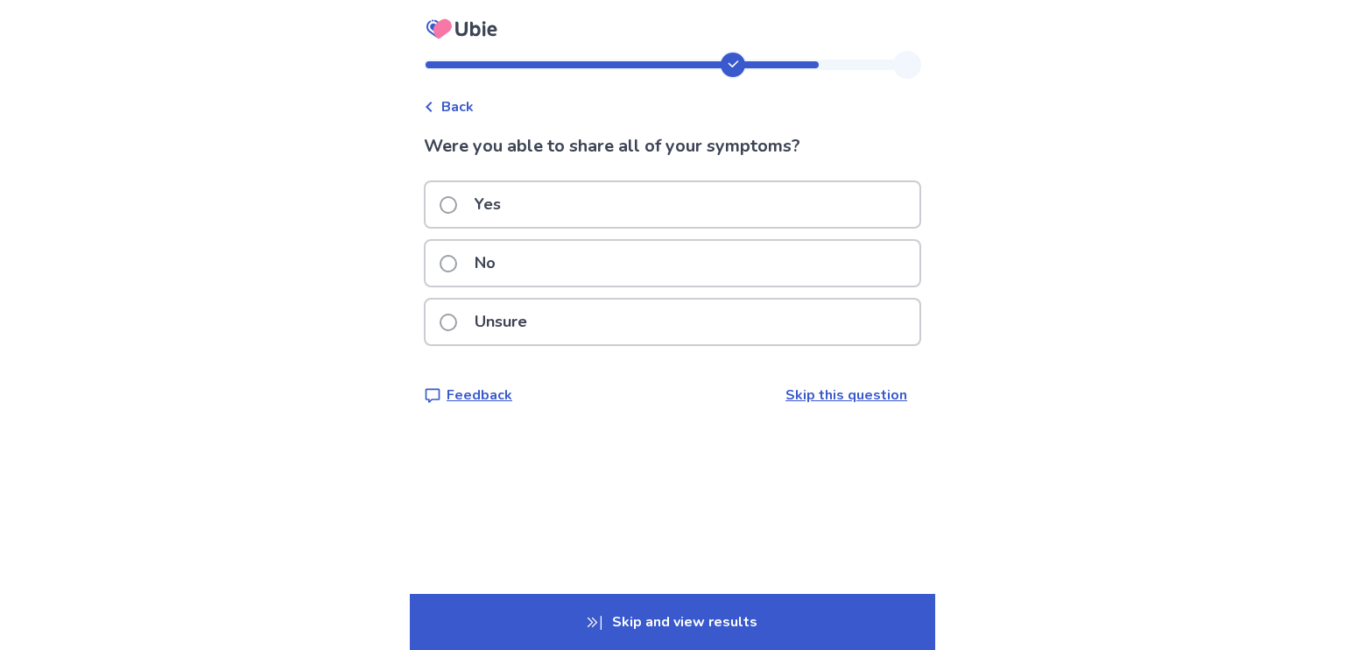
click at [457, 205] on span at bounding box center [449, 205] width 18 height 18
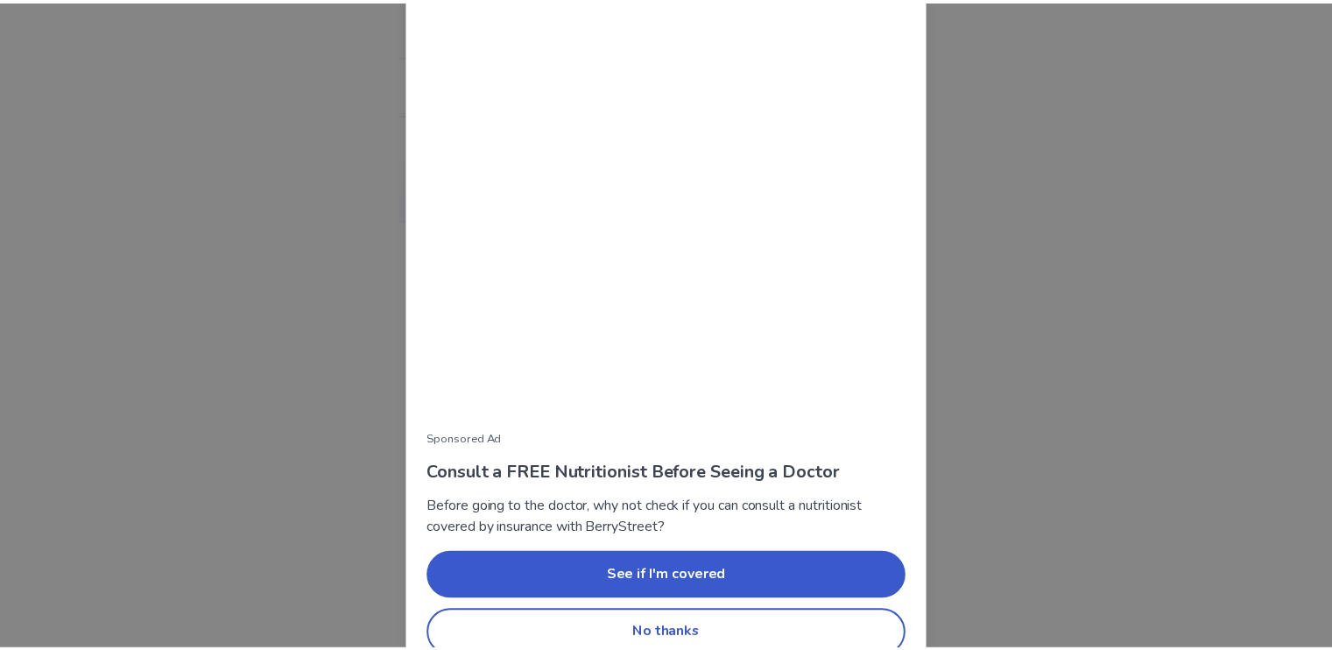
scroll to position [116, 0]
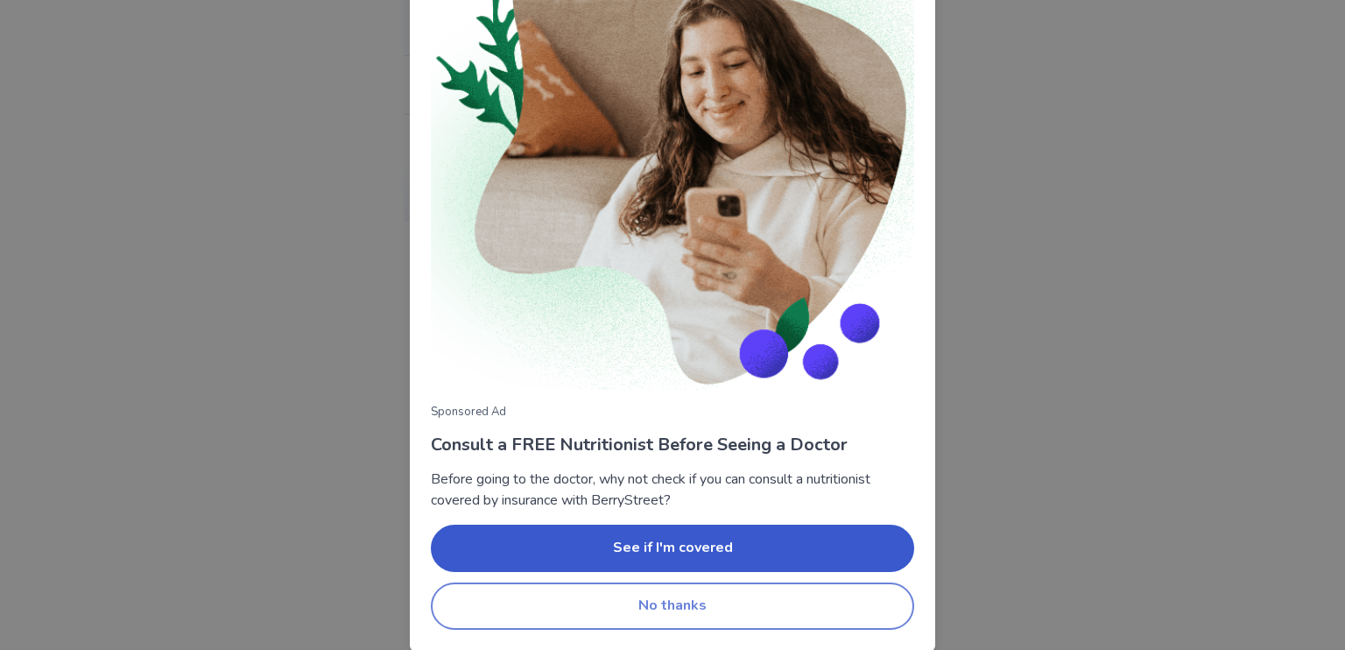
click at [799, 602] on button "No thanks" at bounding box center [672, 605] width 483 height 47
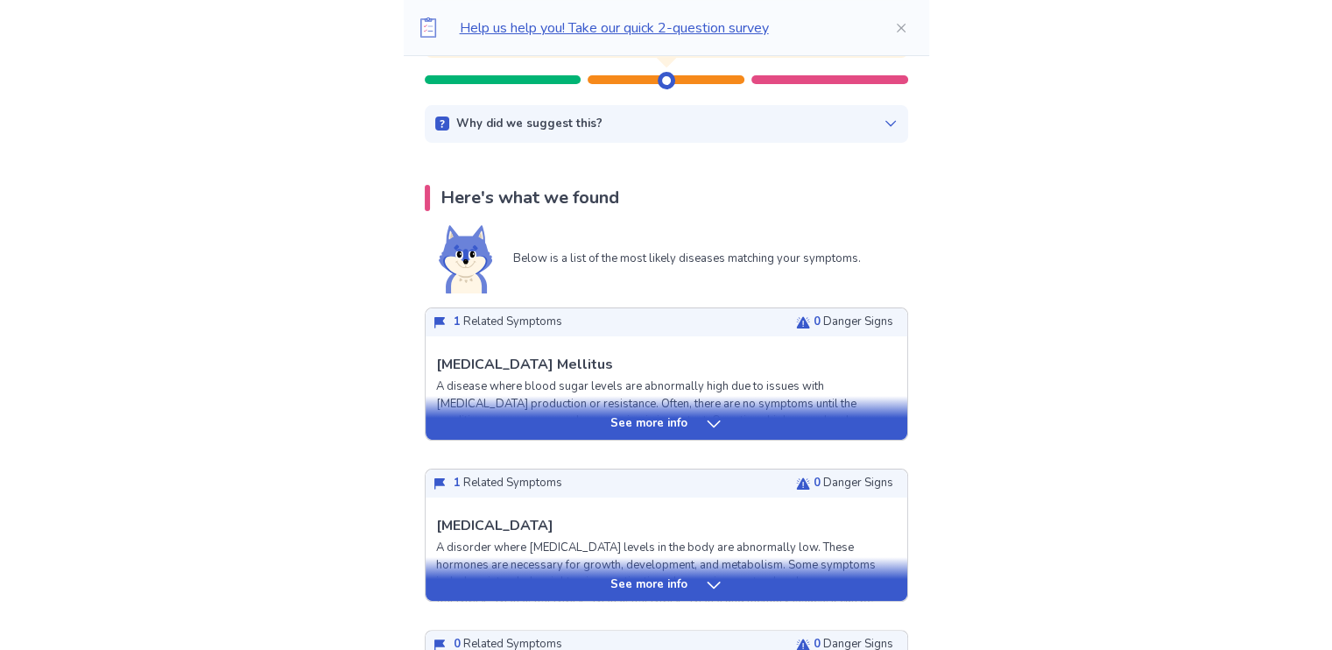
scroll to position [251, 0]
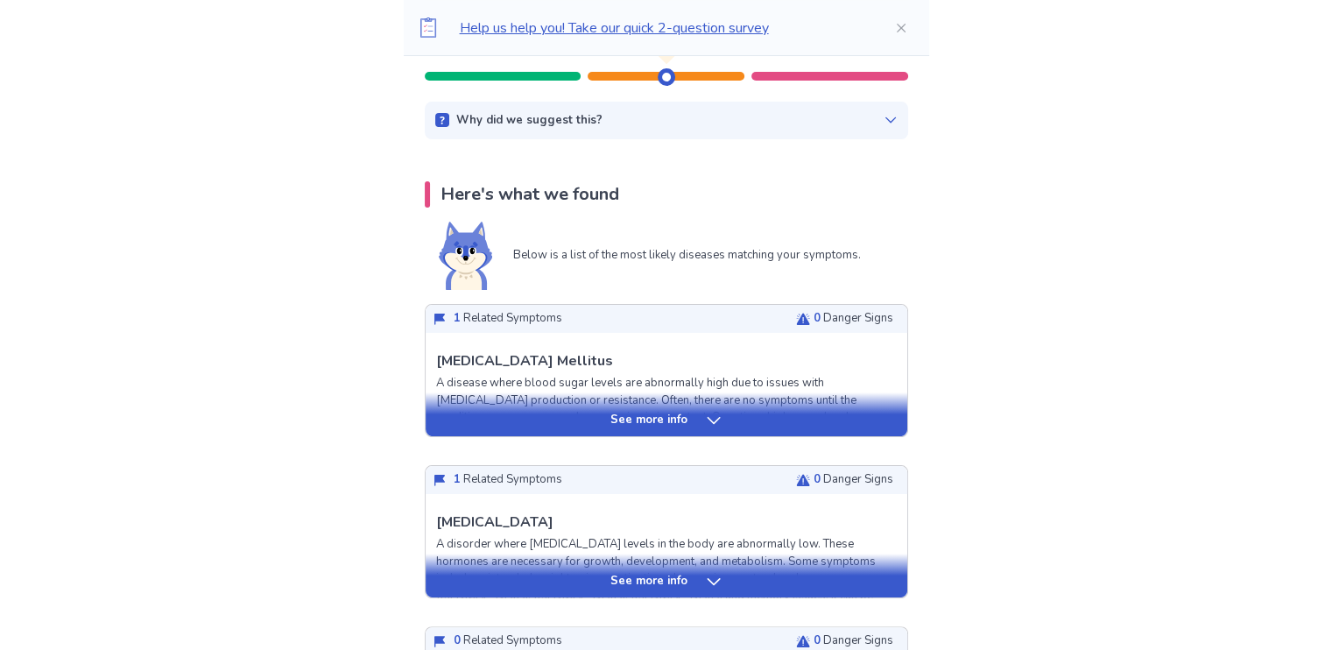
click at [711, 419] on icon at bounding box center [714, 421] width 18 height 18
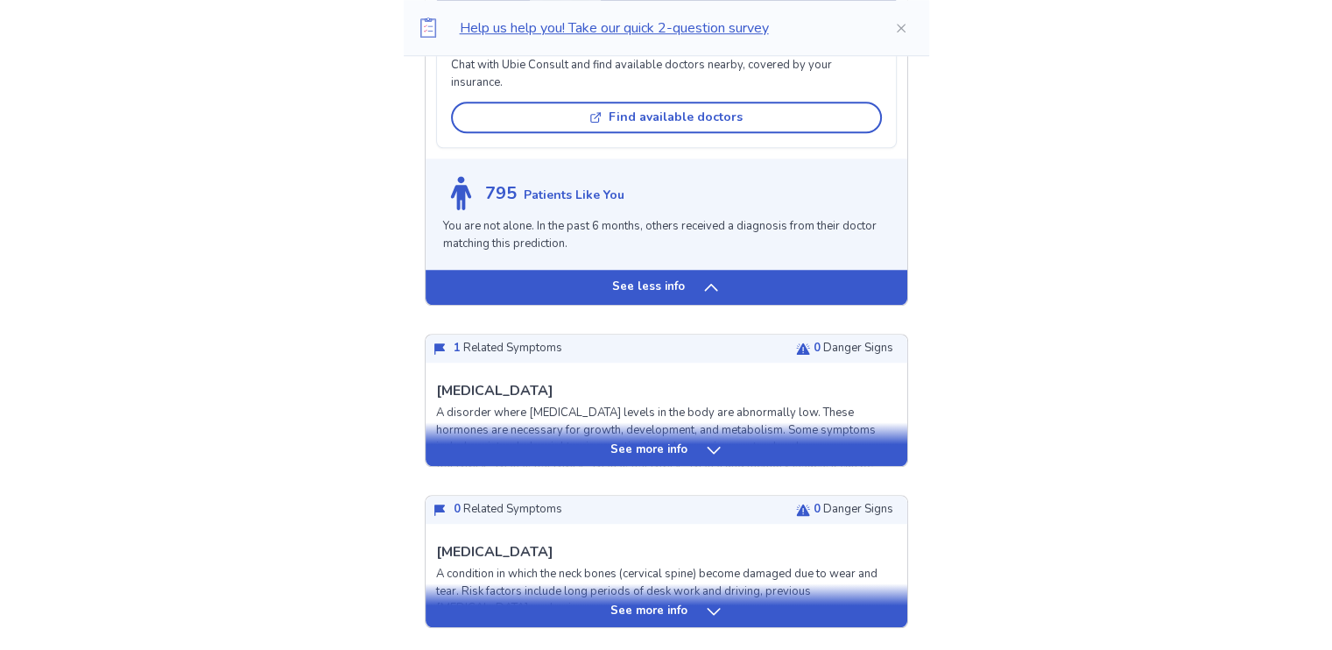
scroll to position [1393, 0]
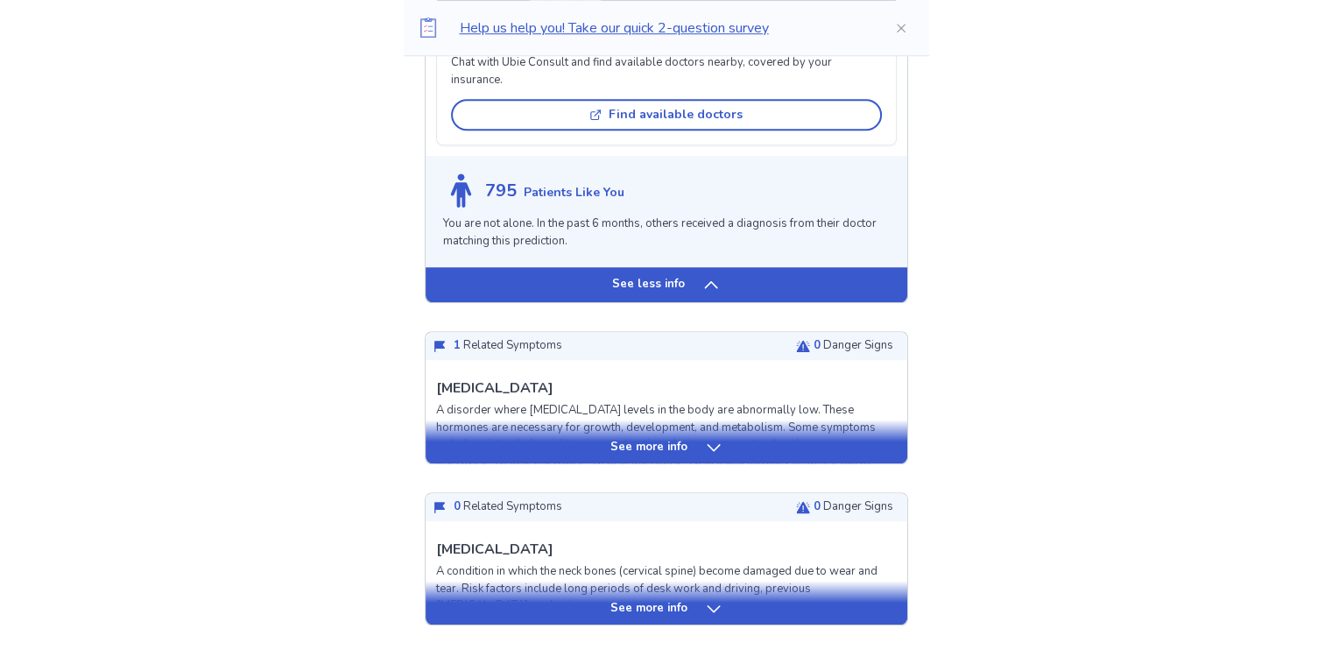
click at [717, 439] on icon at bounding box center [714, 448] width 18 height 18
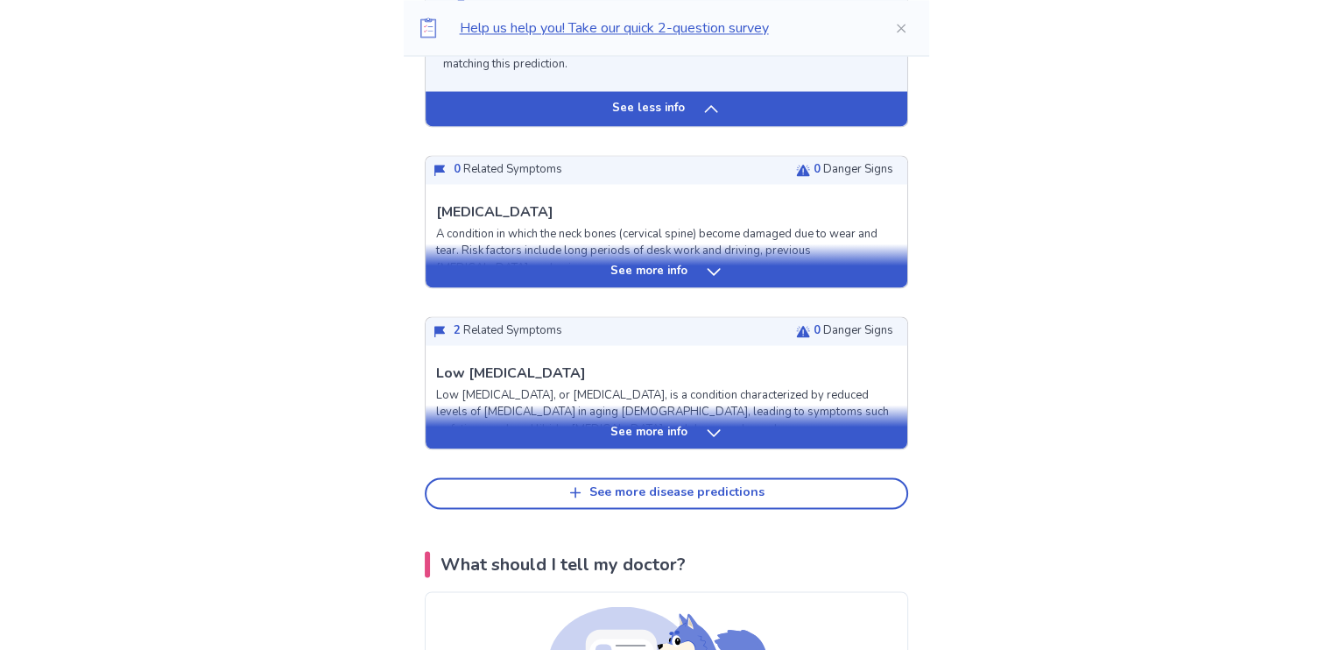
scroll to position [2825, 0]
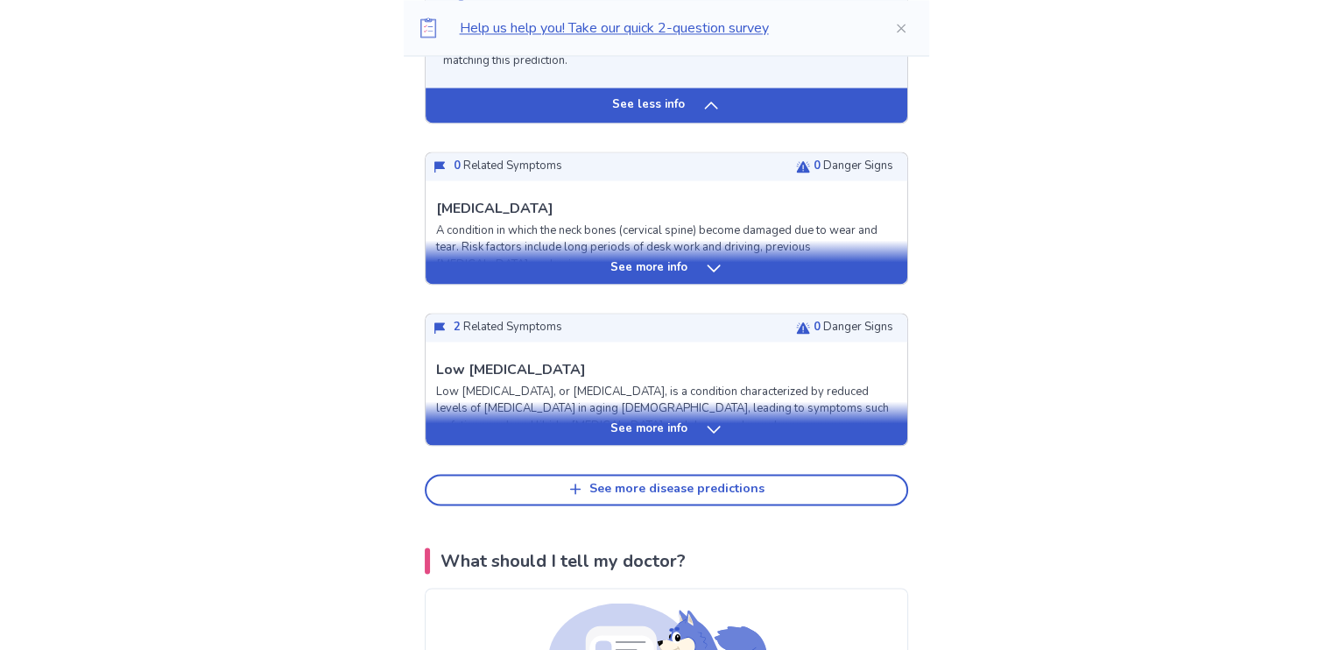
click at [714, 420] on icon at bounding box center [714, 429] width 18 height 18
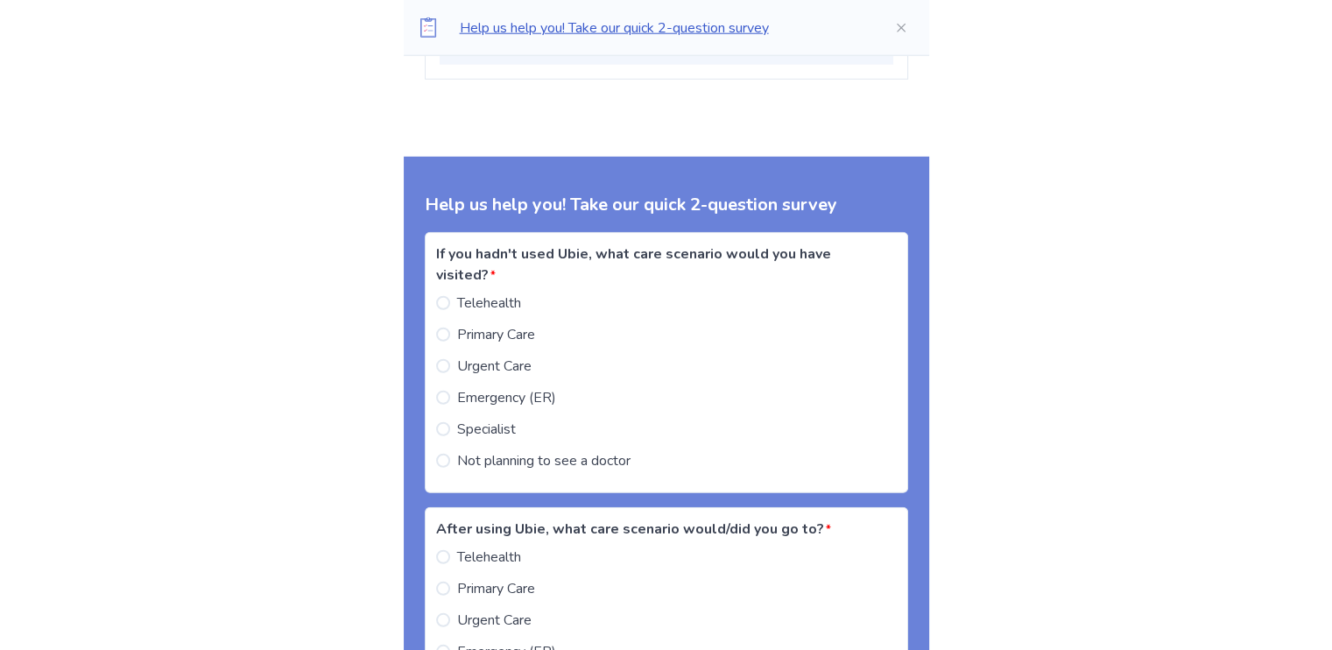
scroll to position [4634, 0]
